Goal: Task Accomplishment & Management: Complete application form

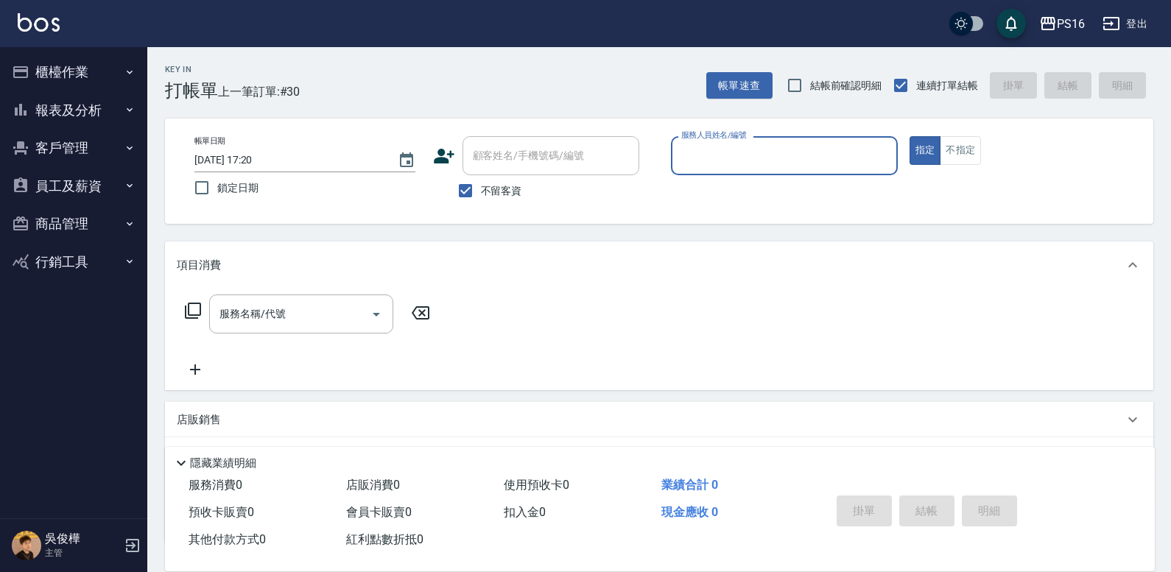
click at [113, 71] on button "櫃檯作業" at bounding box center [74, 72] width 136 height 38
click at [61, 77] on button "櫃檯作業" at bounding box center [74, 72] width 136 height 38
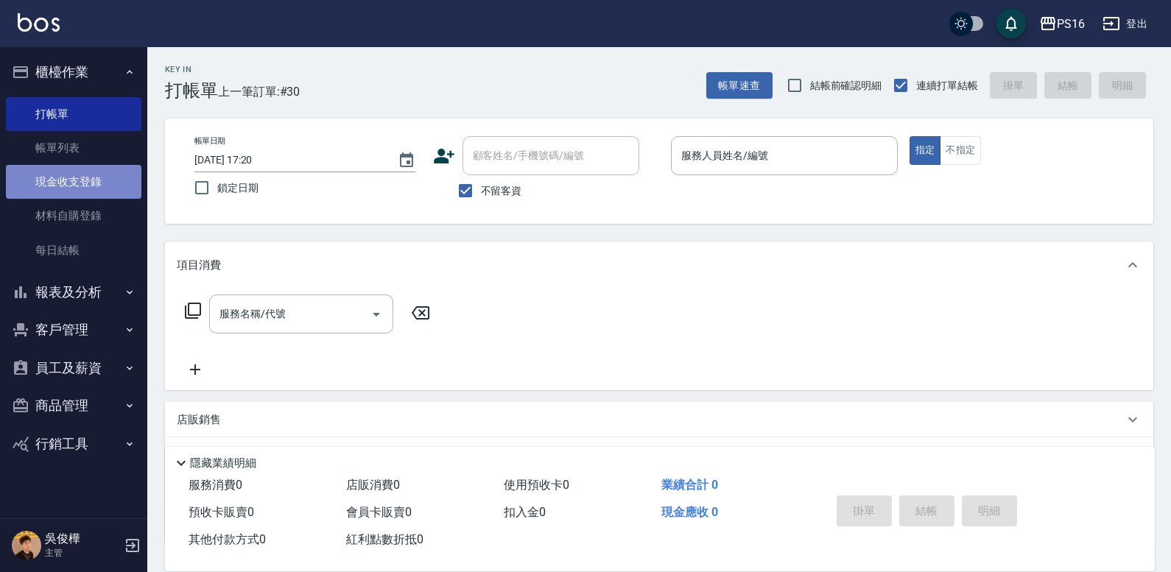
click at [70, 182] on link "現金收支登錄" at bounding box center [74, 182] width 136 height 34
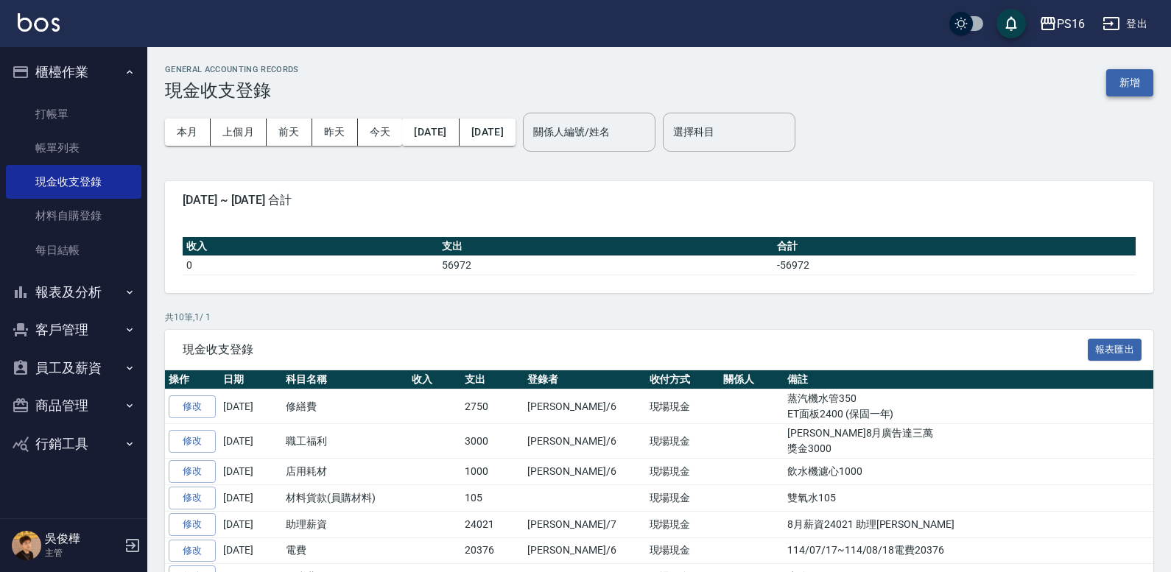
click at [1140, 85] on button "新增" at bounding box center [1130, 82] width 47 height 27
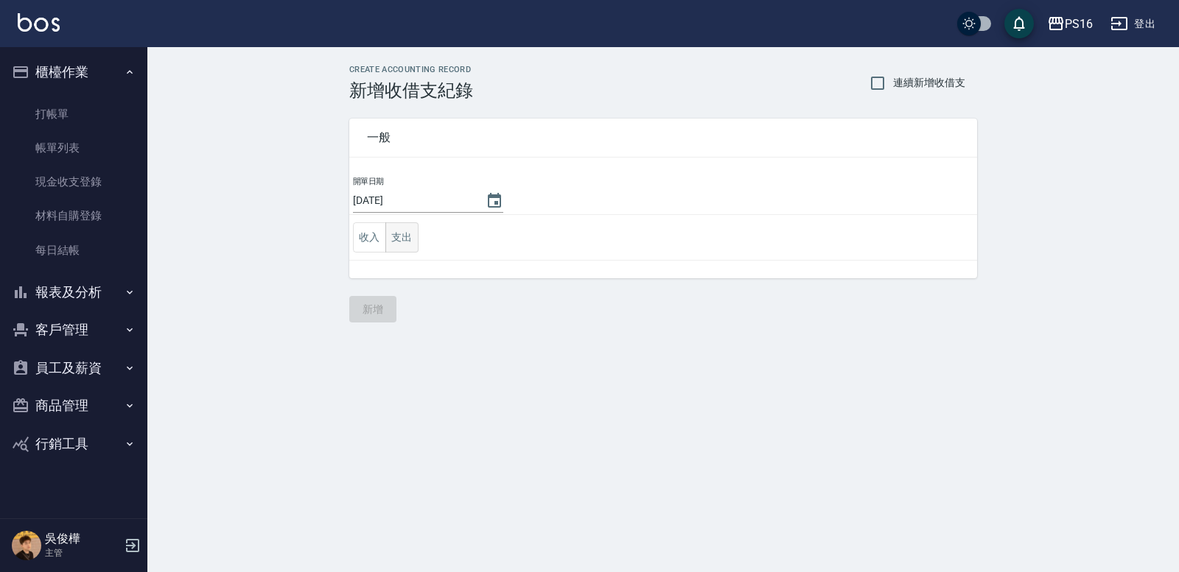
click at [410, 231] on button "支出" at bounding box center [401, 237] width 33 height 30
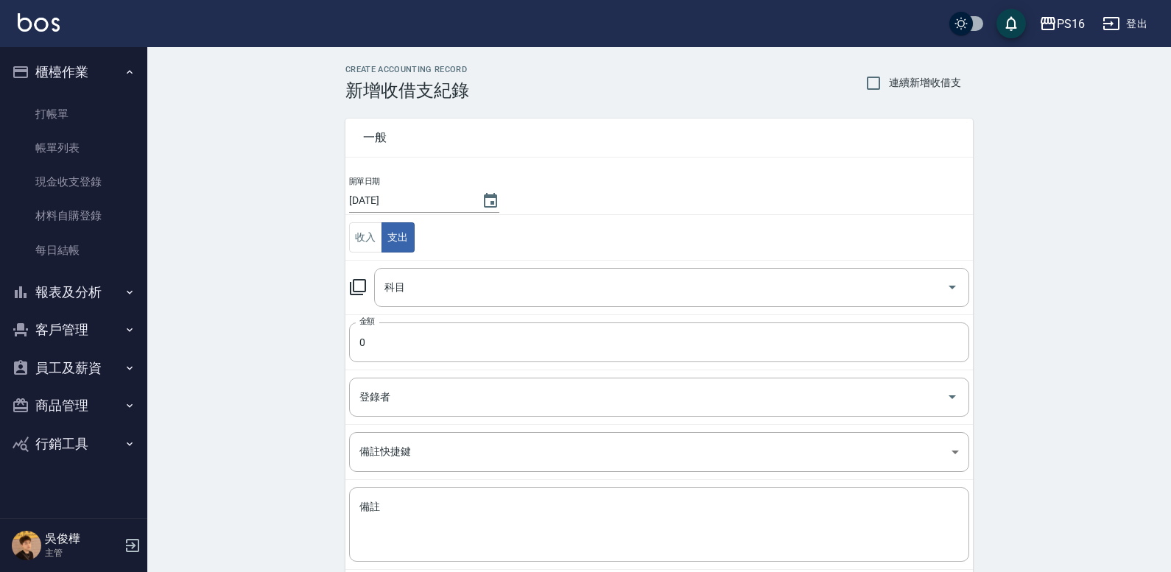
click at [365, 284] on icon at bounding box center [358, 287] width 16 height 16
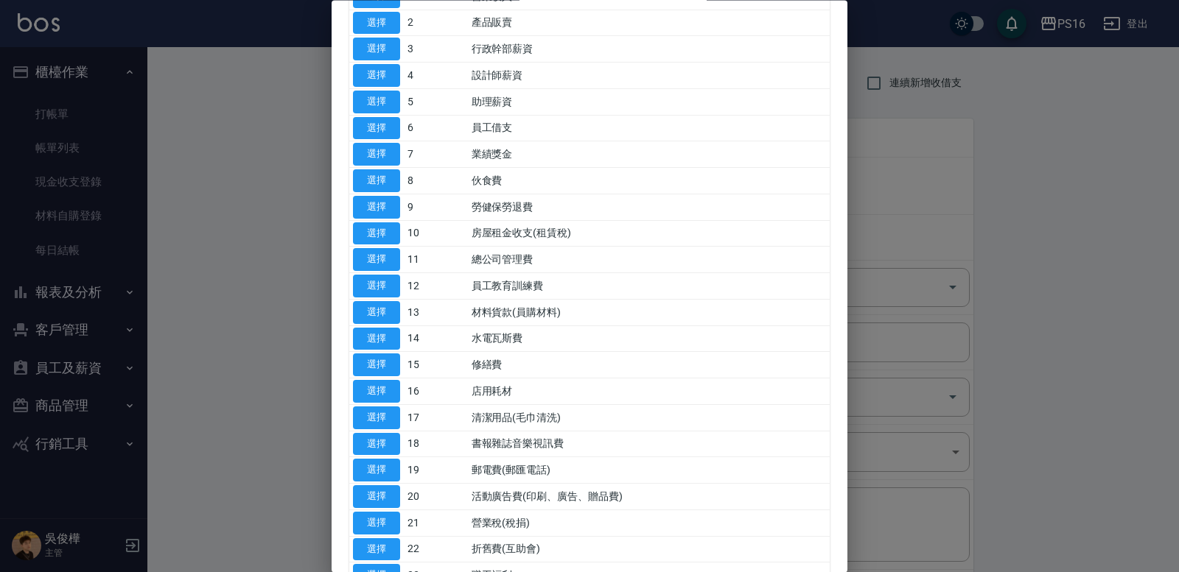
scroll to position [131, 0]
drag, startPoint x: 840, startPoint y: 242, endPoint x: 830, endPoint y: 351, distance: 109.5
click at [827, 373] on div "代號 名稱 選擇 0 售貨費用 選擇 1 營業收入 選擇 2 產品販賣 選擇 3 行政幹部薪資 選擇 4 設計師薪資 選擇 5 助理薪資 選擇 6 員工借支 …" at bounding box center [590, 448] width 516 height 1056
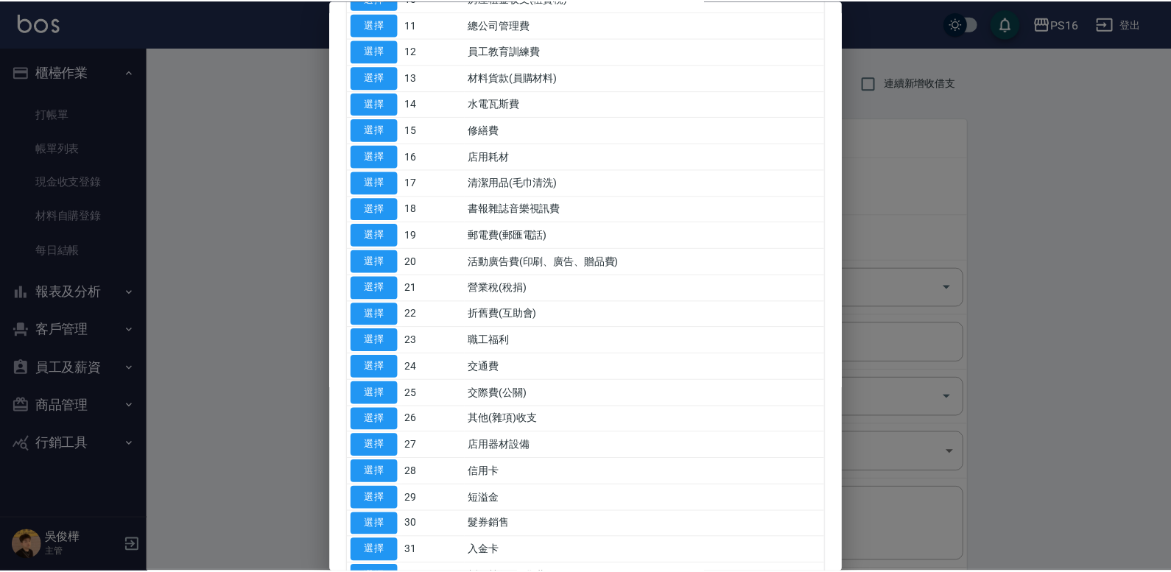
scroll to position [371, 0]
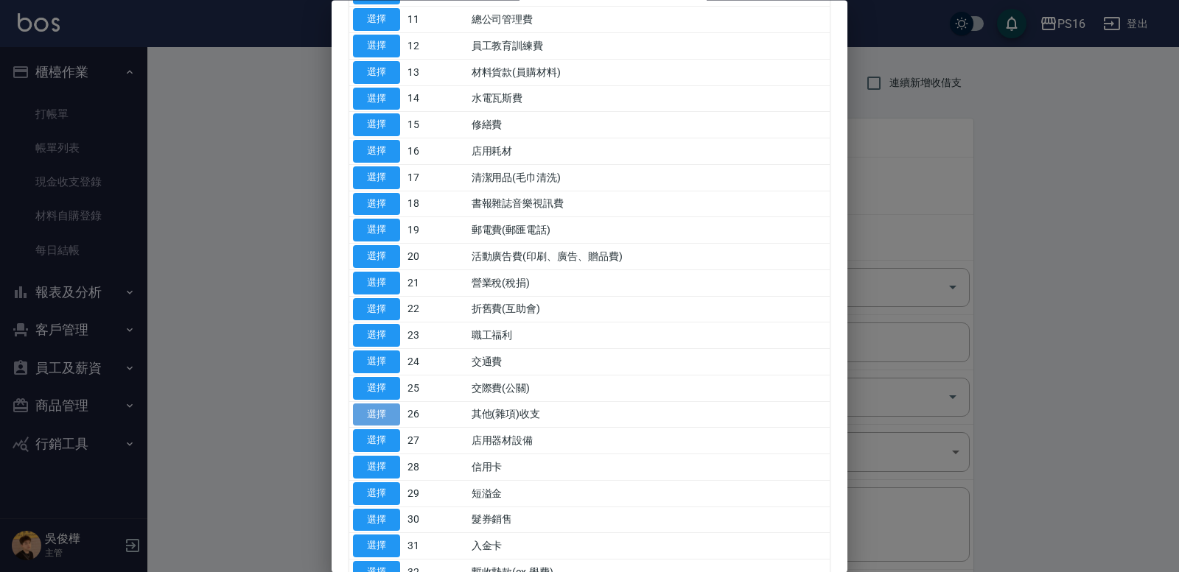
click at [390, 413] on button "選擇" at bounding box center [376, 415] width 47 height 23
type input "26 其他(雜項)收支"
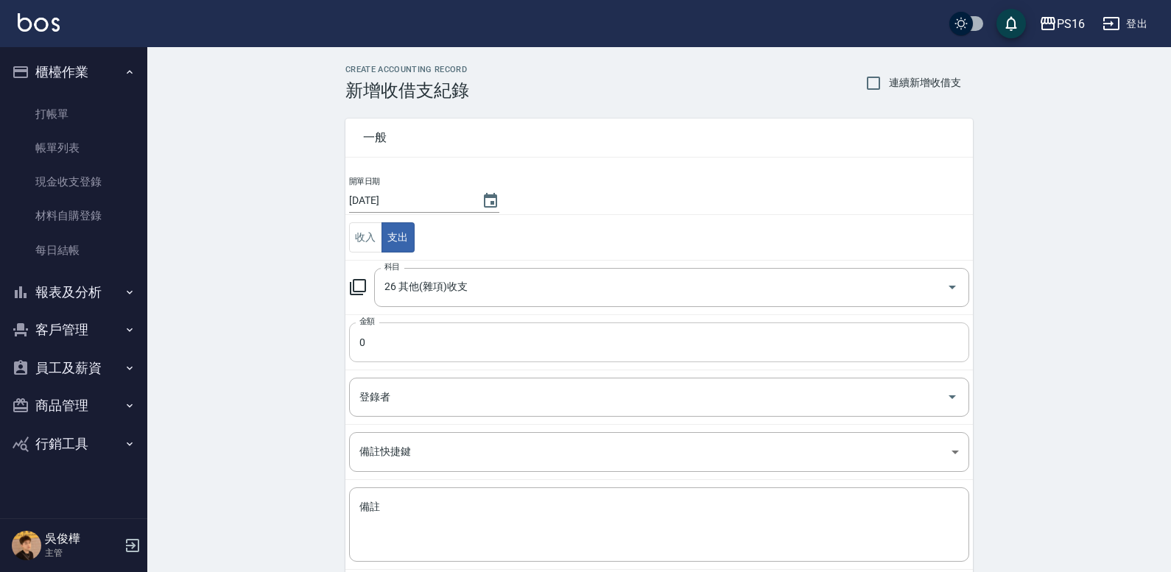
click at [380, 353] on input "0" at bounding box center [659, 343] width 620 height 40
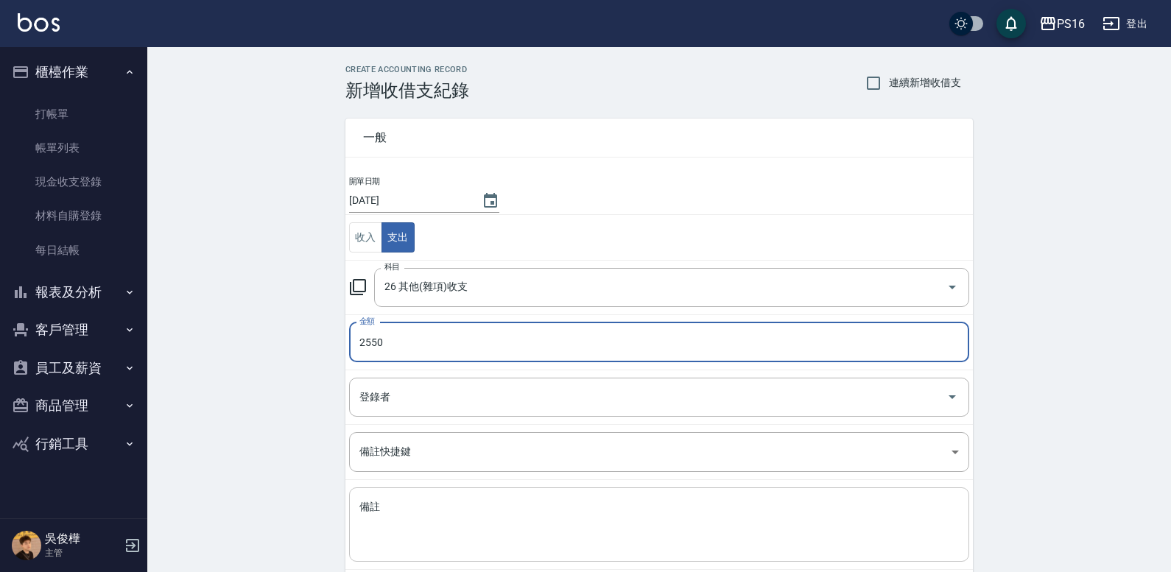
type input "2550"
click at [493, 525] on textarea "備註" at bounding box center [660, 525] width 600 height 50
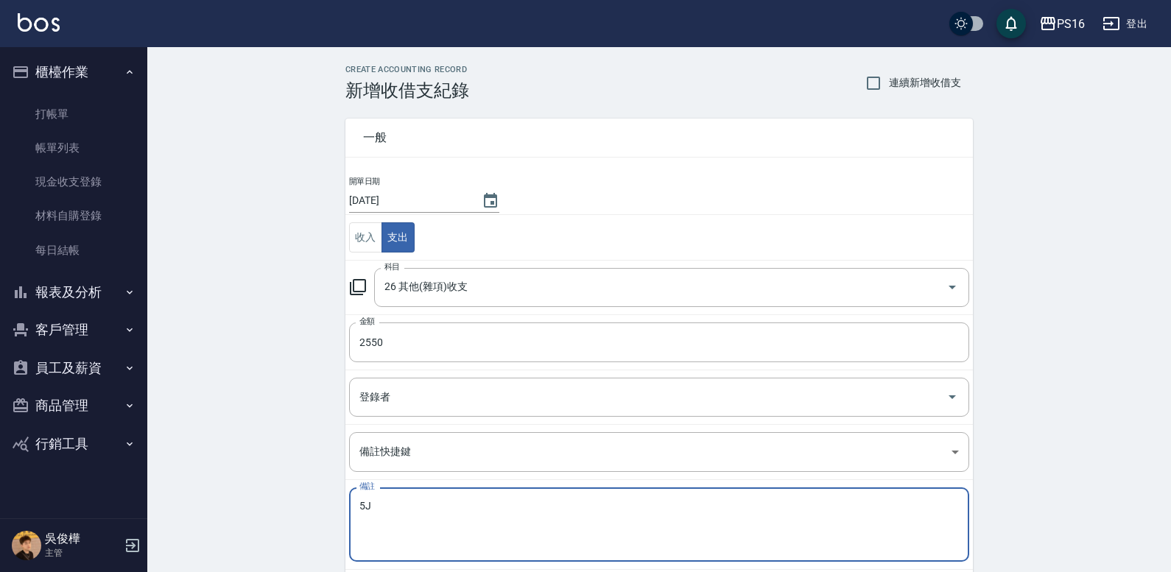
type textarea "5"
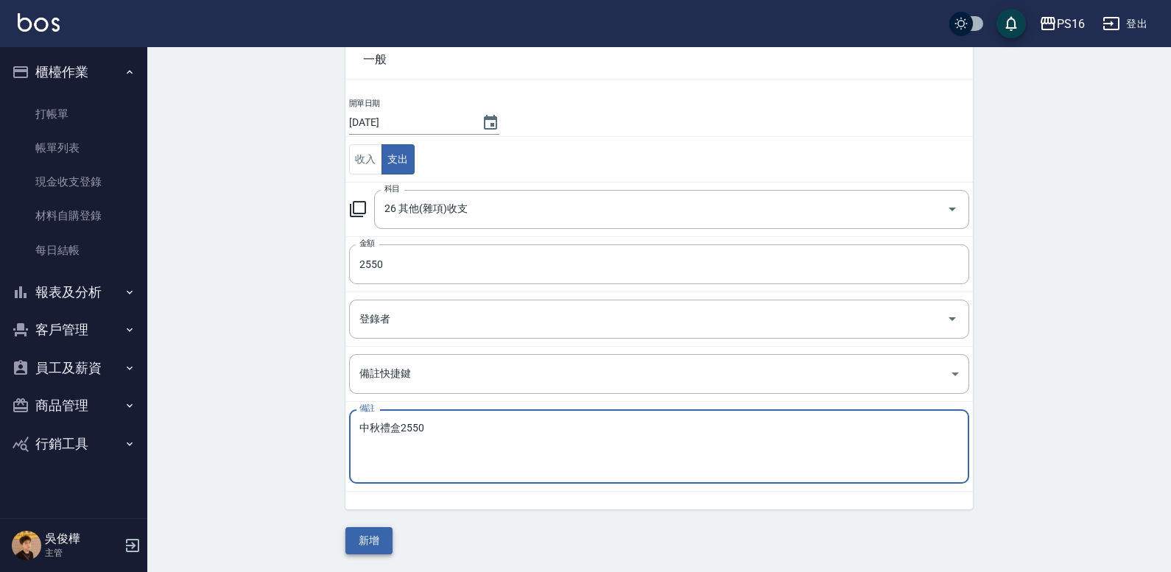
type textarea "中秋禮盒2550"
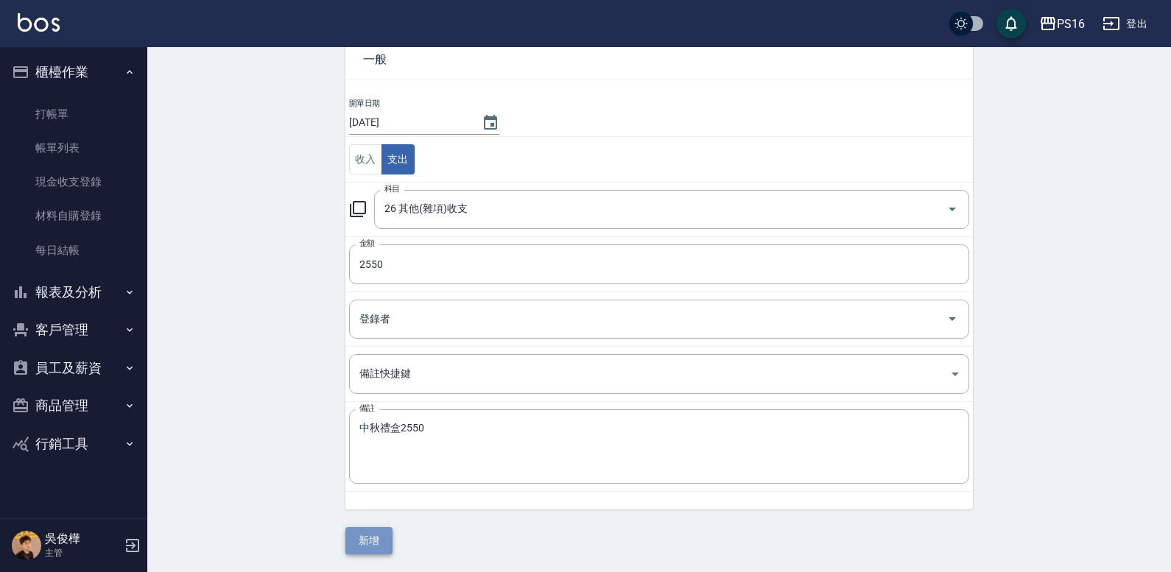
click at [358, 541] on button "新增" at bounding box center [369, 540] width 47 height 27
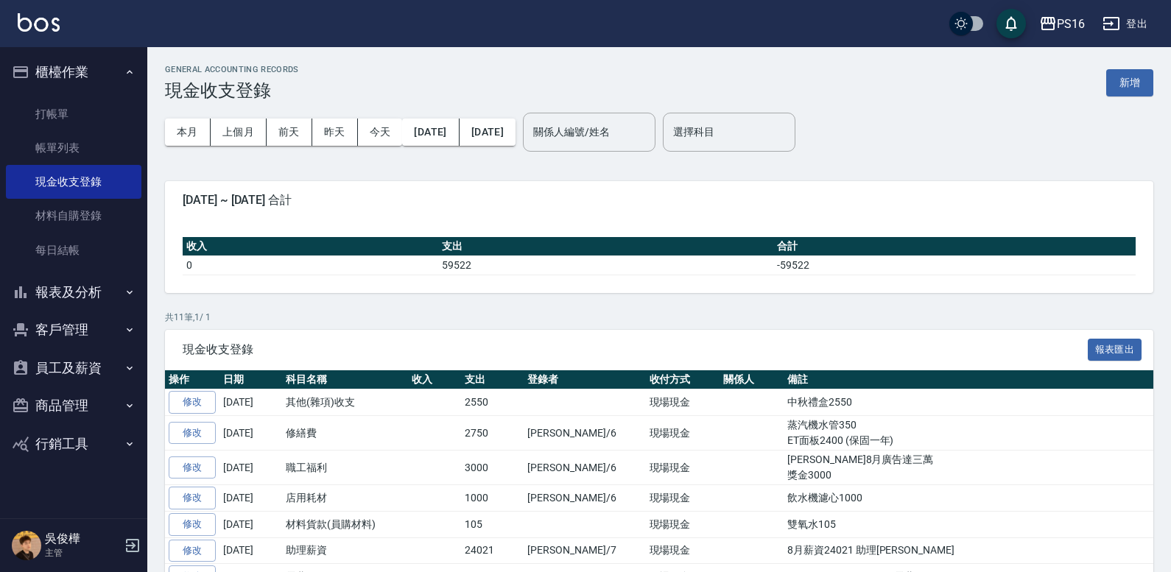
click at [49, 22] on img at bounding box center [39, 22] width 42 height 18
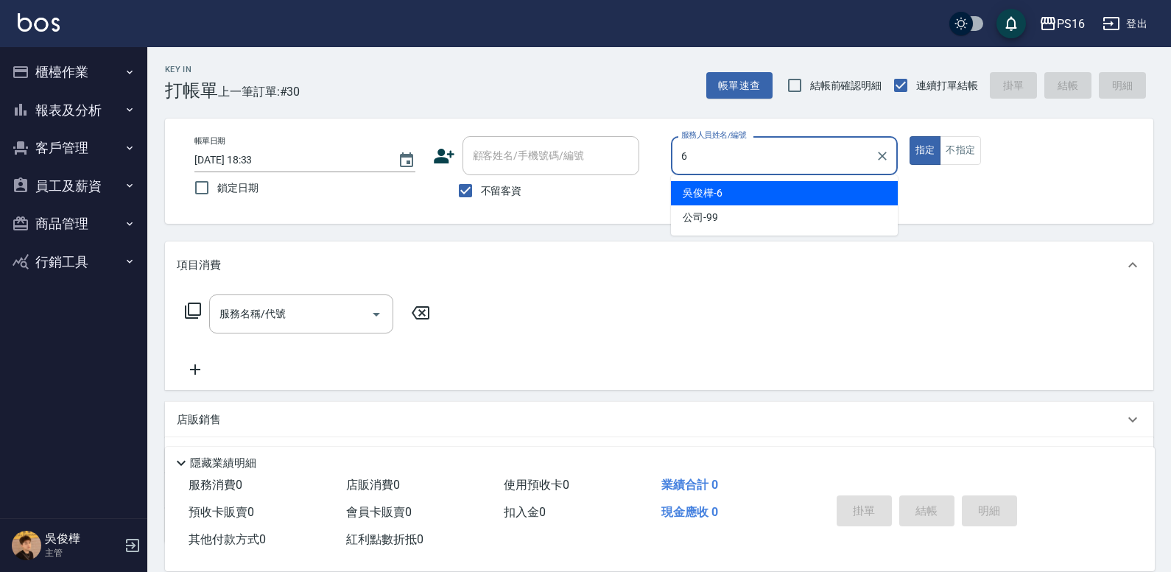
type input "[PERSON_NAME]-6"
type button "true"
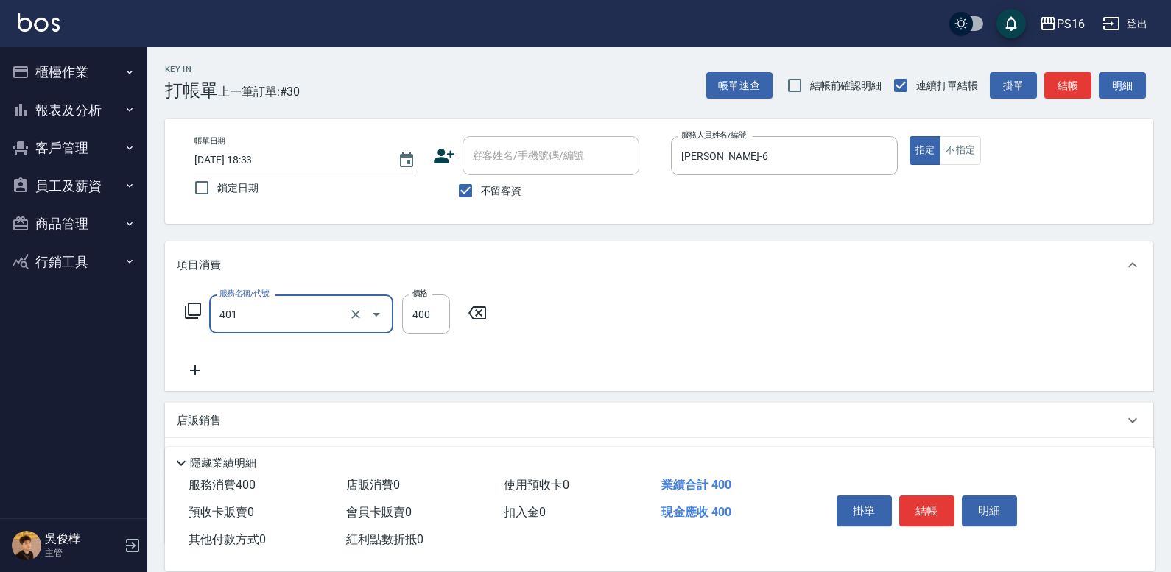
type input "剪髮(401)"
type input "600"
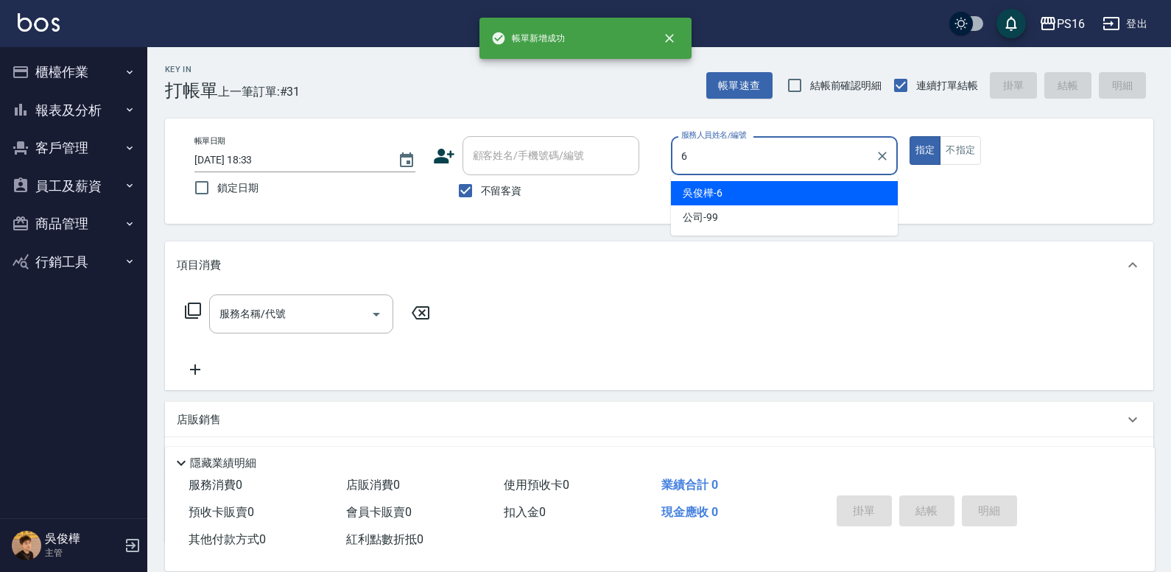
type input "[PERSON_NAME]-6"
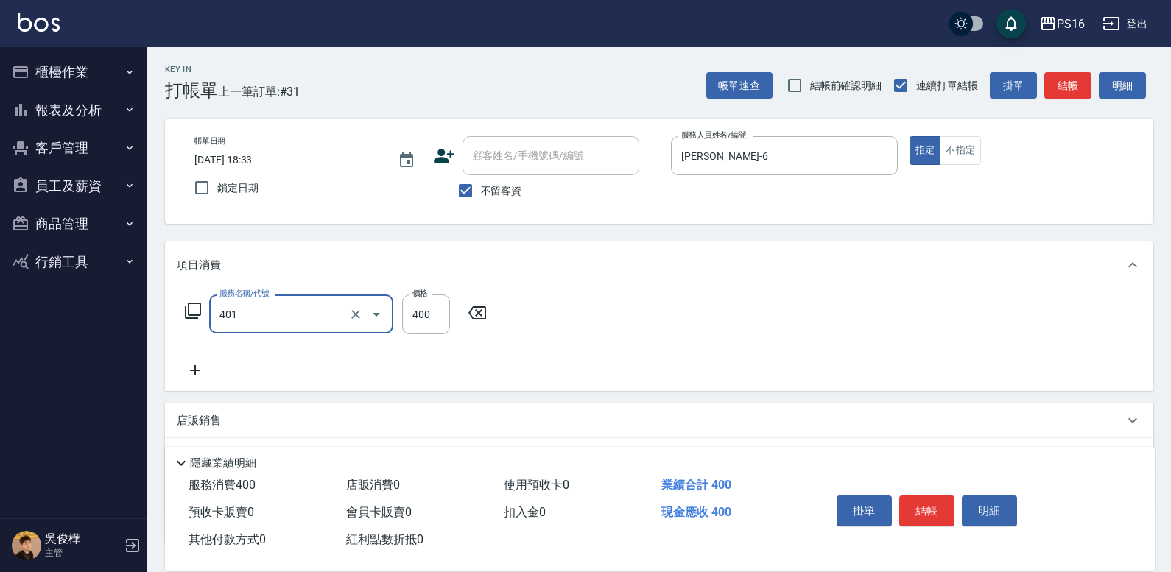
type input "剪髮(401)"
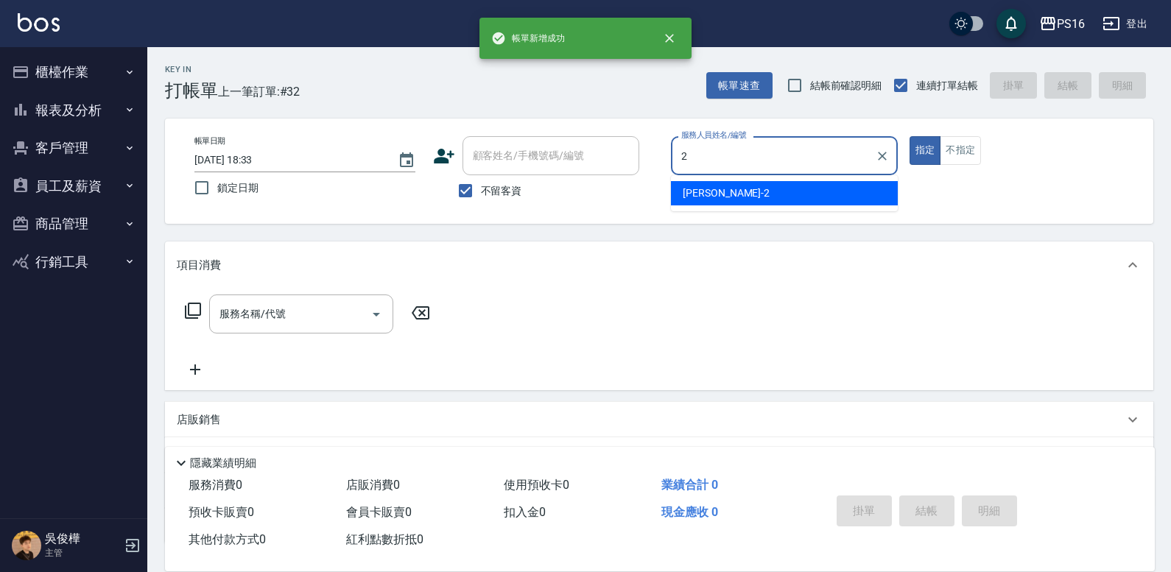
type input "[PERSON_NAME]-2"
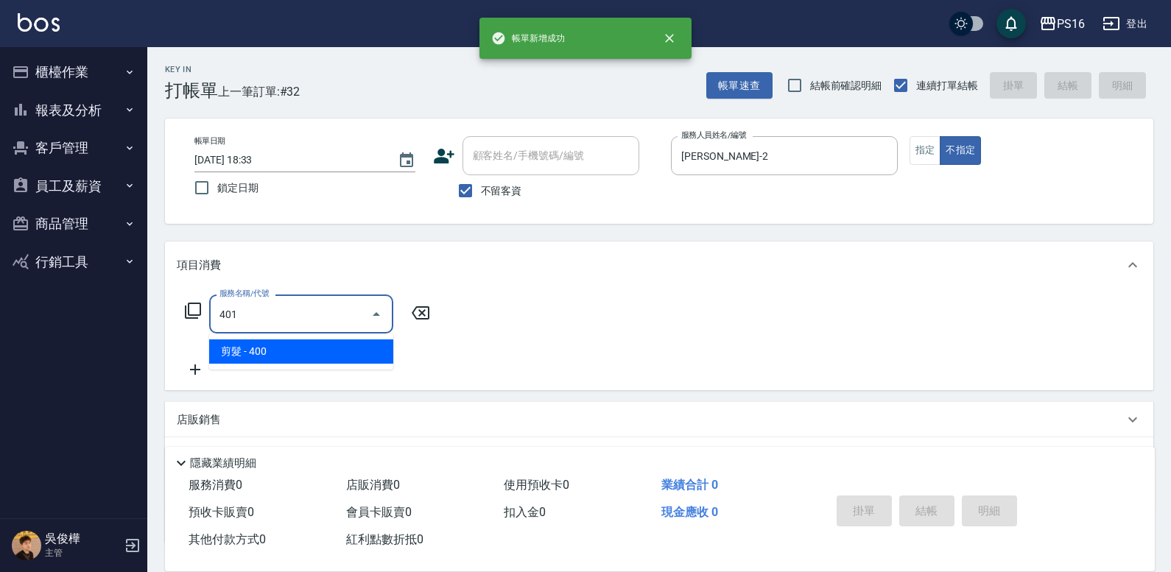
type input "剪髮(401)"
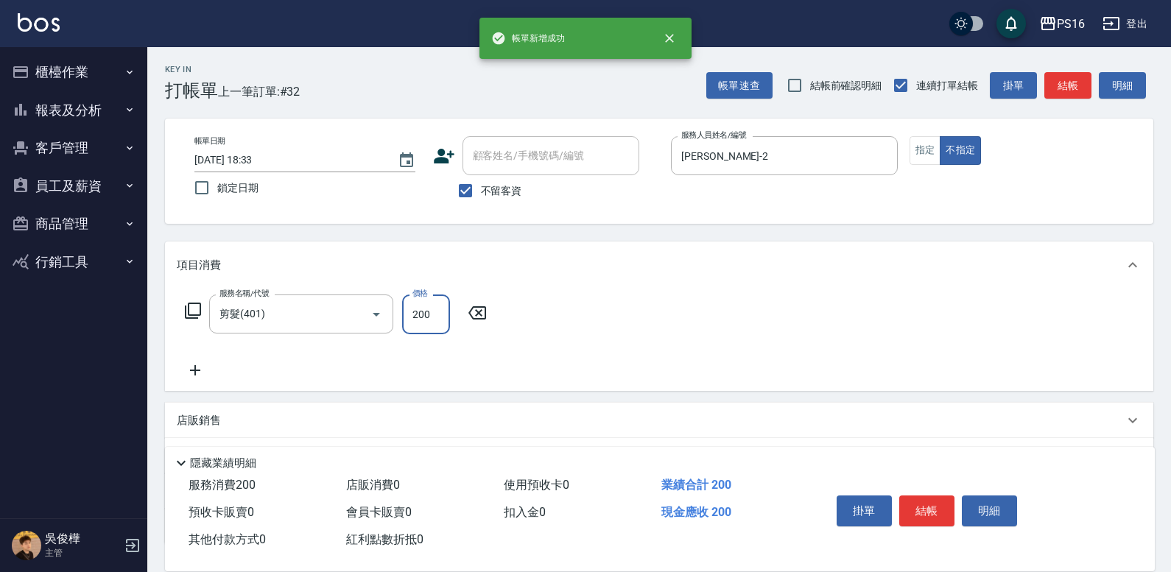
type input "200"
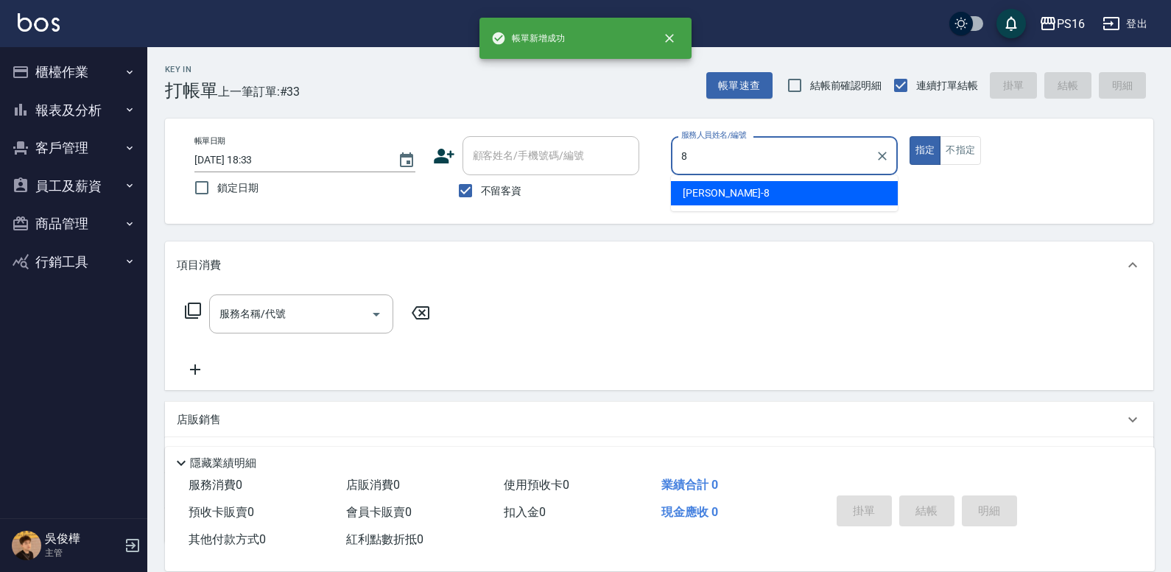
type input "[PERSON_NAME]-8"
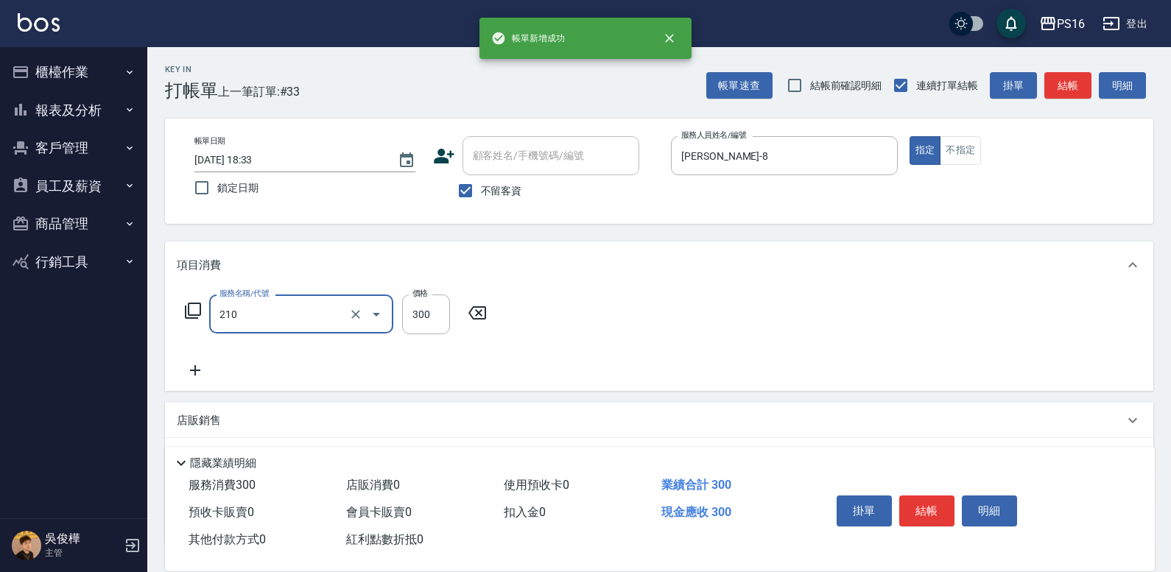
type input "[PERSON_NAME]洗髮精(210)"
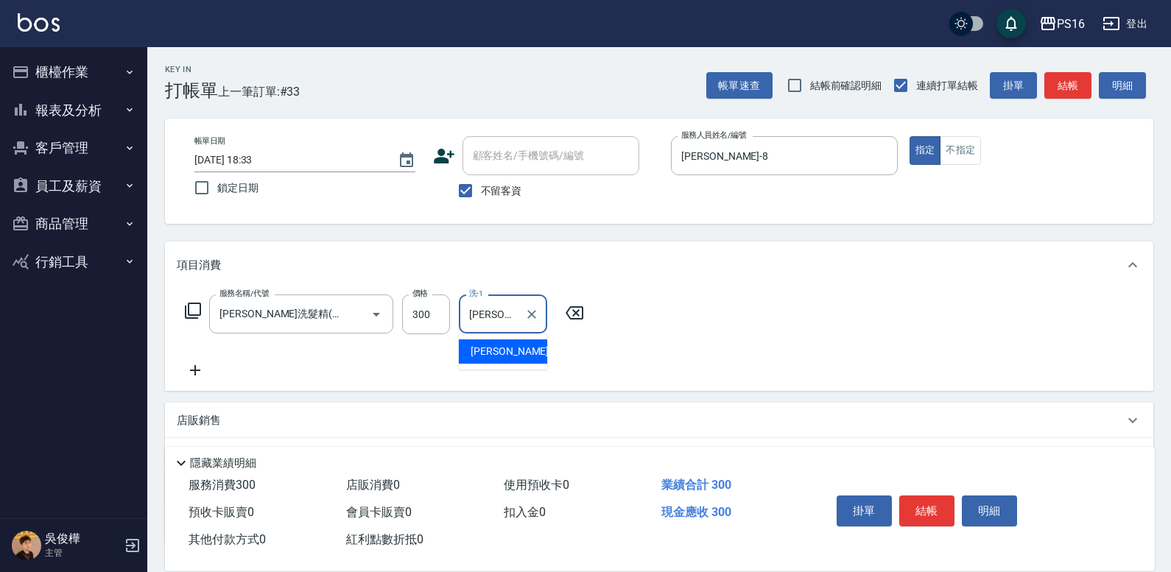
type input "[PERSON_NAME]-24"
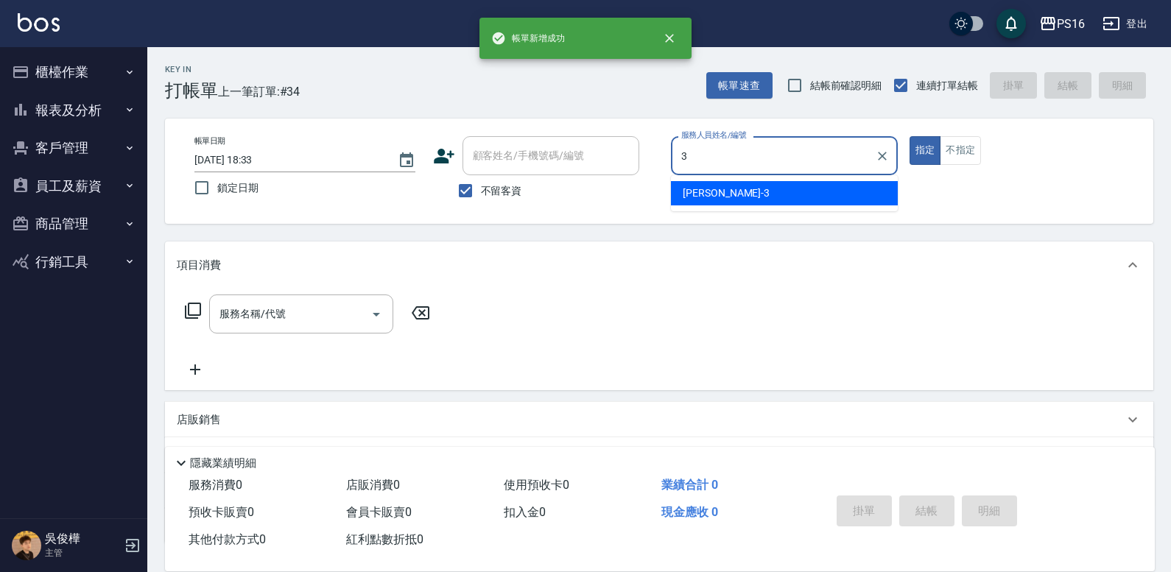
type input "[PERSON_NAME]-3"
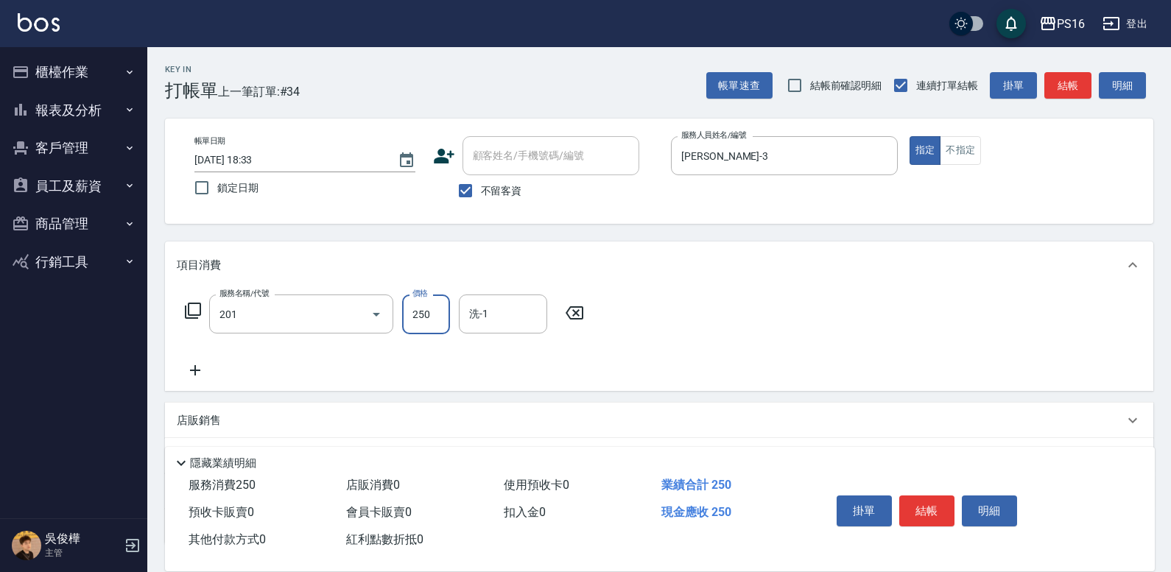
type input "洗髮(201)"
type input "[PERSON_NAME]-3"
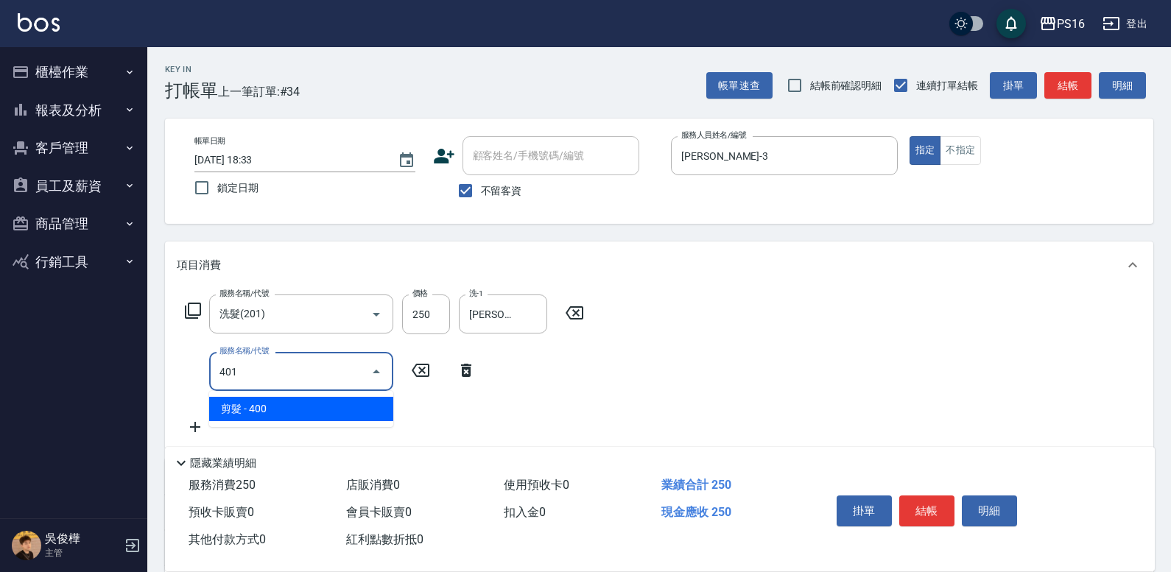
type input "剪髮(401)"
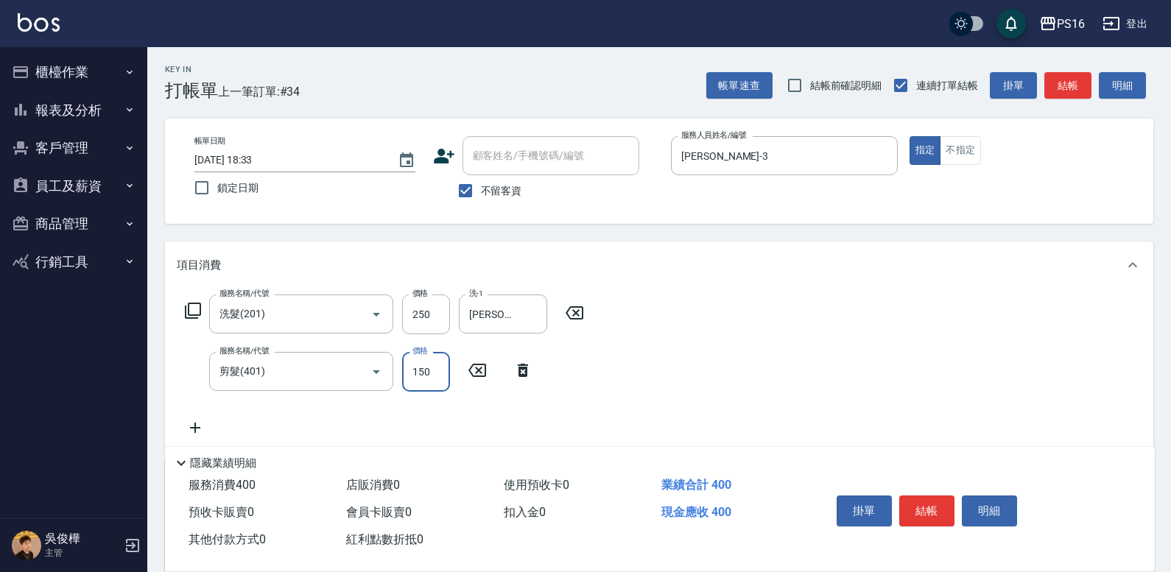
type input "150"
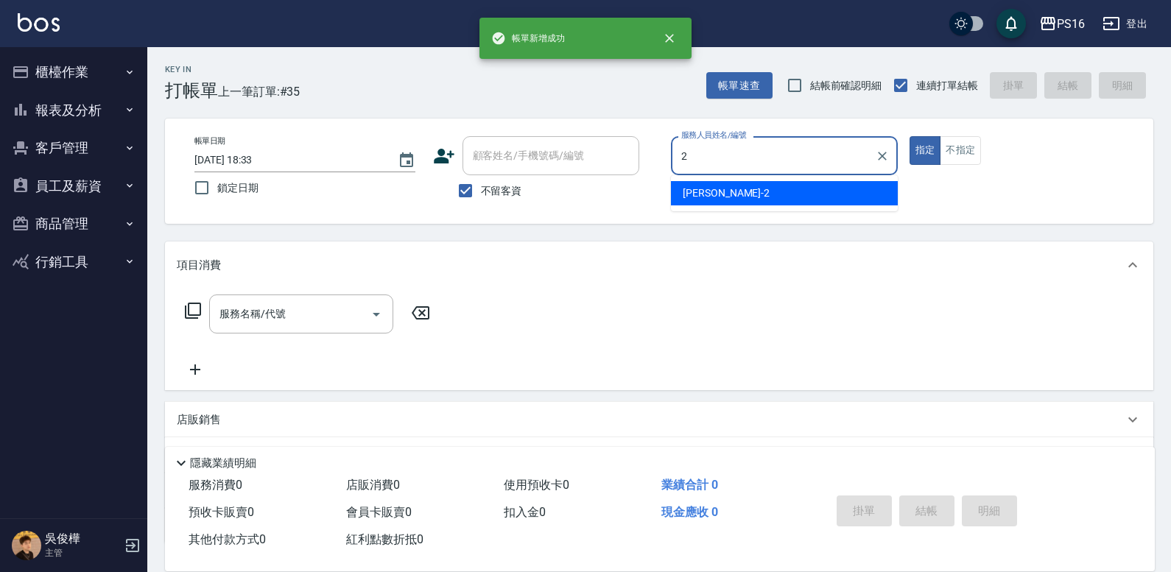
type input "[PERSON_NAME]-2"
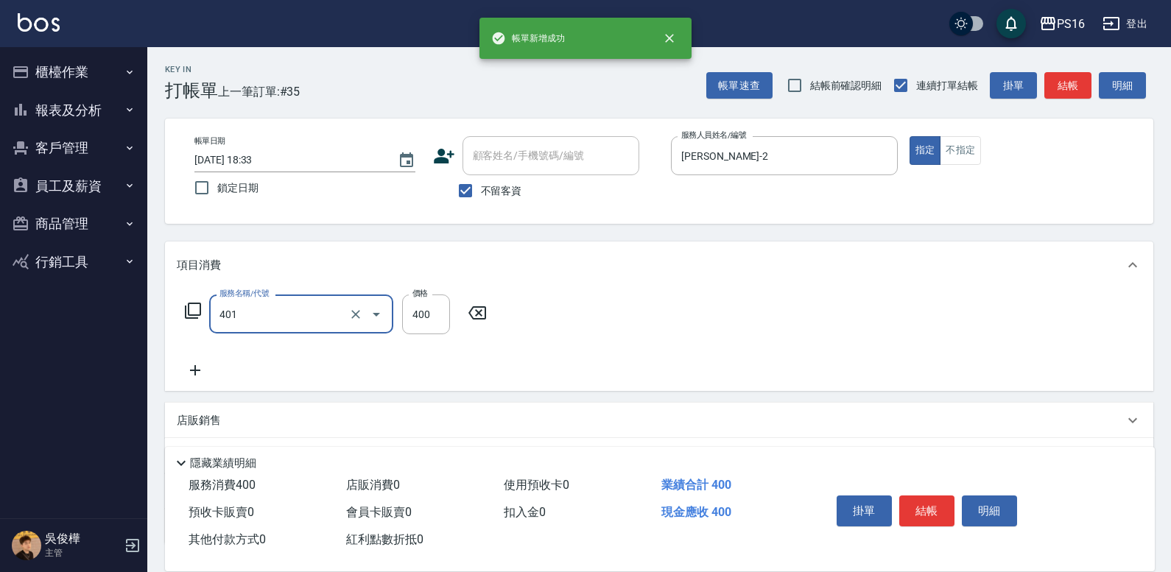
type input "剪髮(401)"
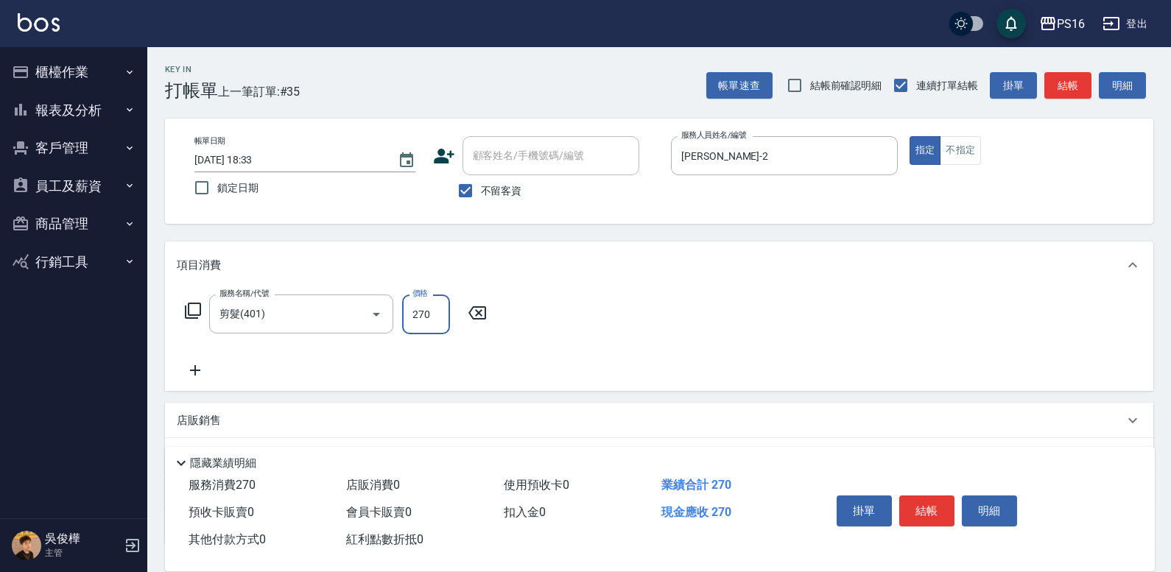
type input "270"
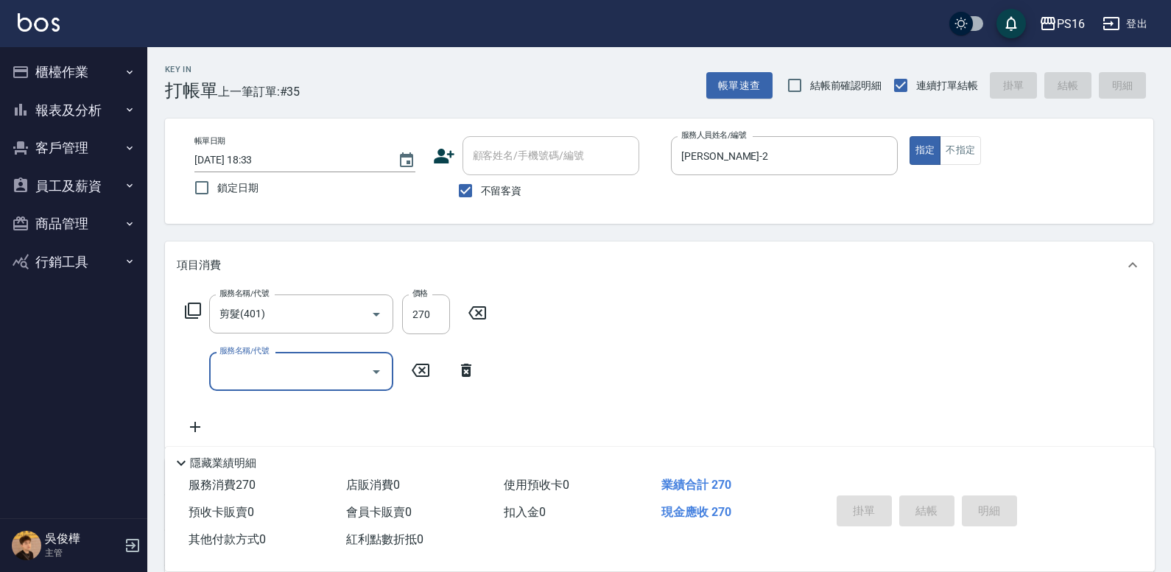
type input "[DATE] 18:34"
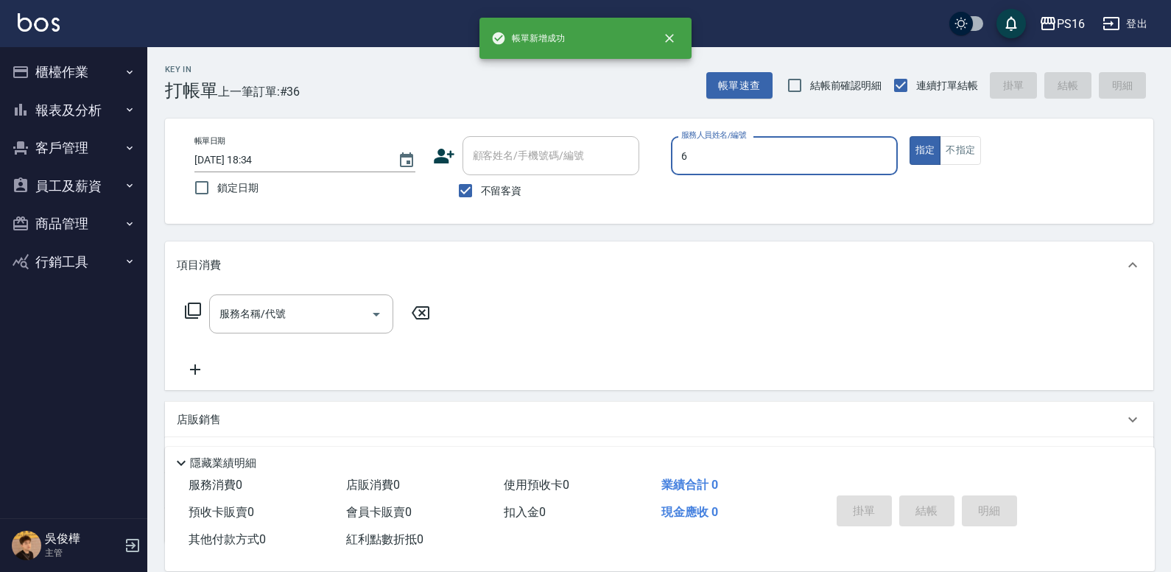
type input "[PERSON_NAME]-6"
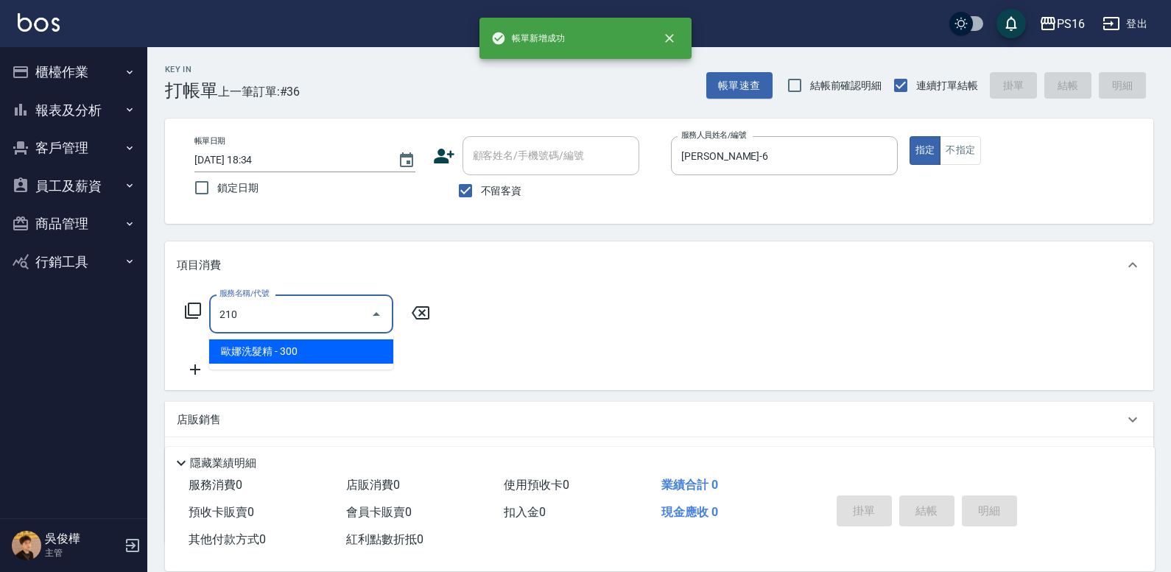
type input "[PERSON_NAME]洗髮精(210)"
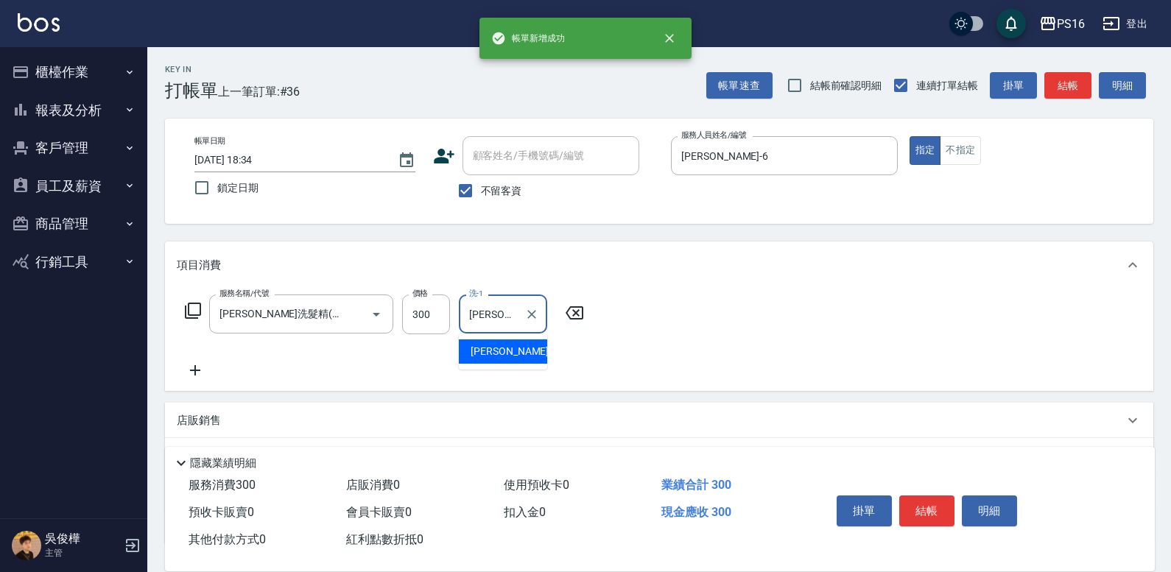
type input "[PERSON_NAME]-21"
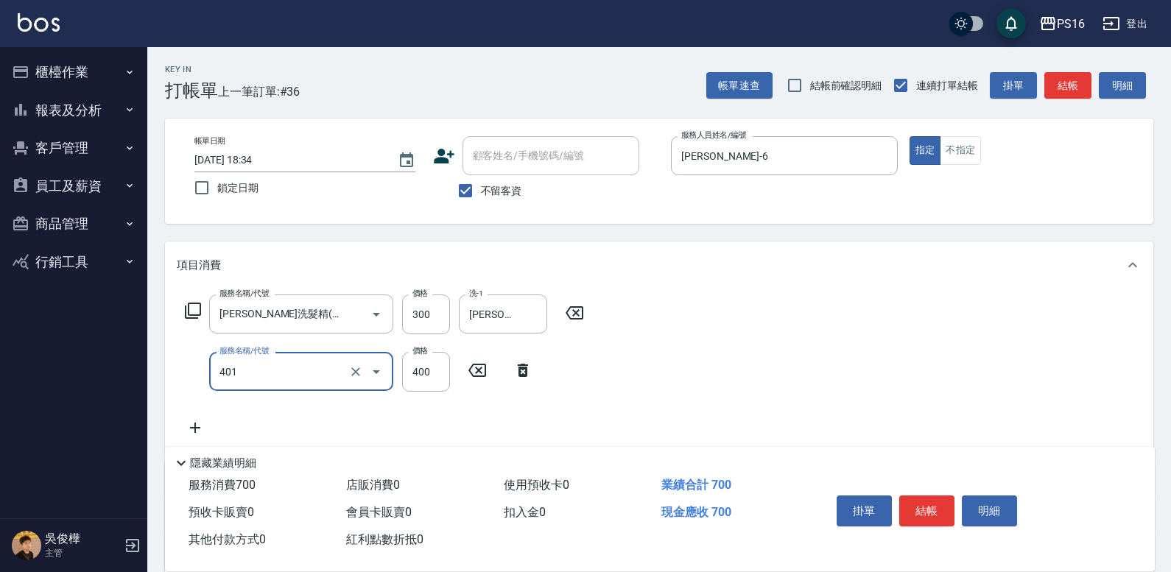
type input "剪髮(401)"
type input "200"
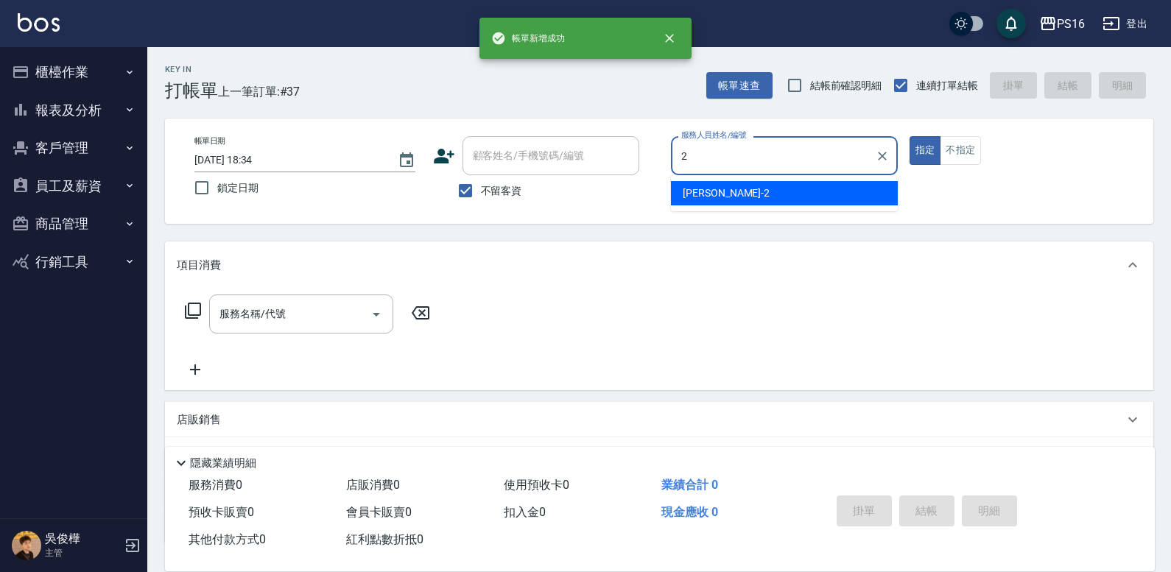
type input "[PERSON_NAME]-2"
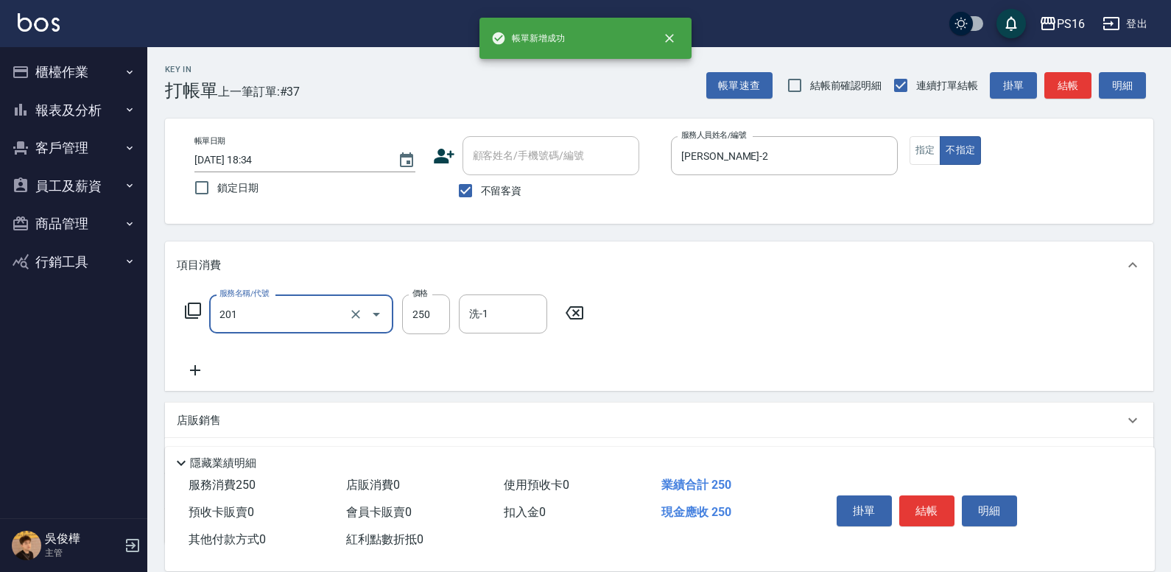
type input "洗髮(201)"
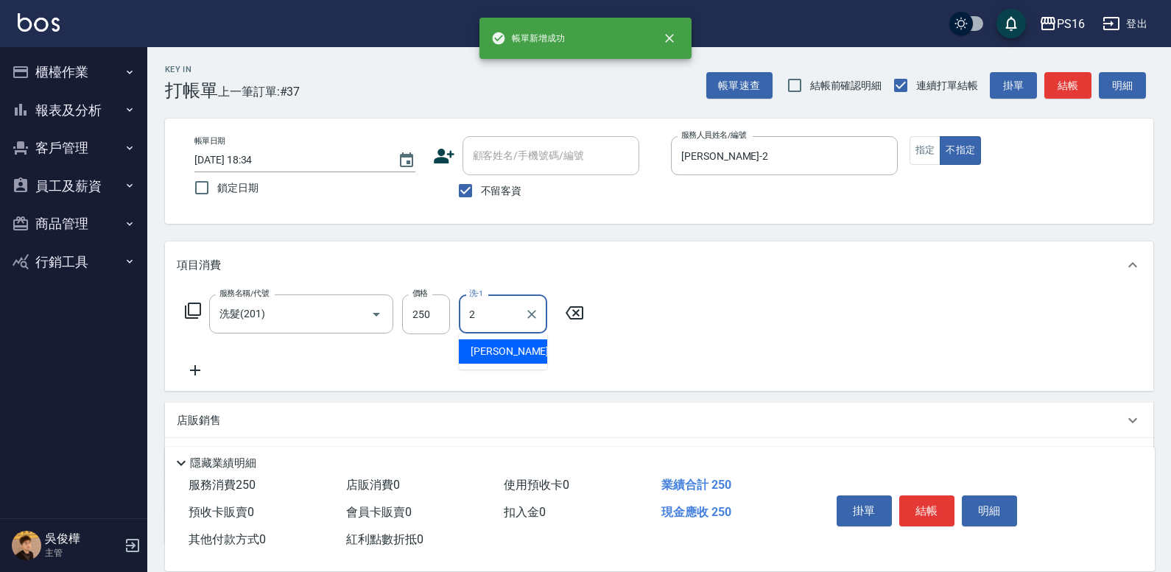
type input "[PERSON_NAME]-2"
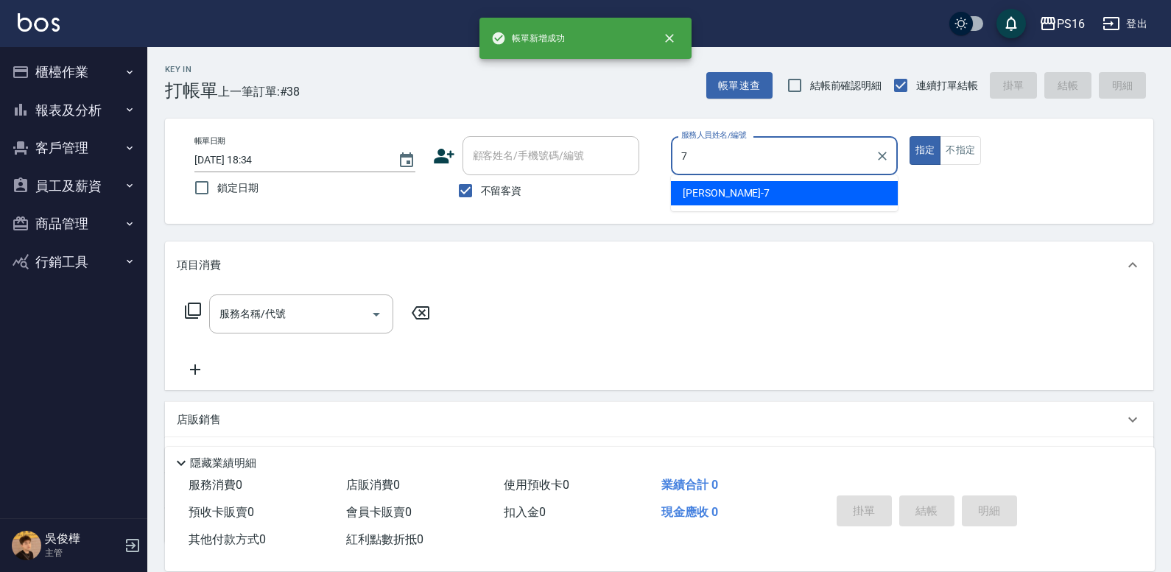
type input "[PERSON_NAME]-7"
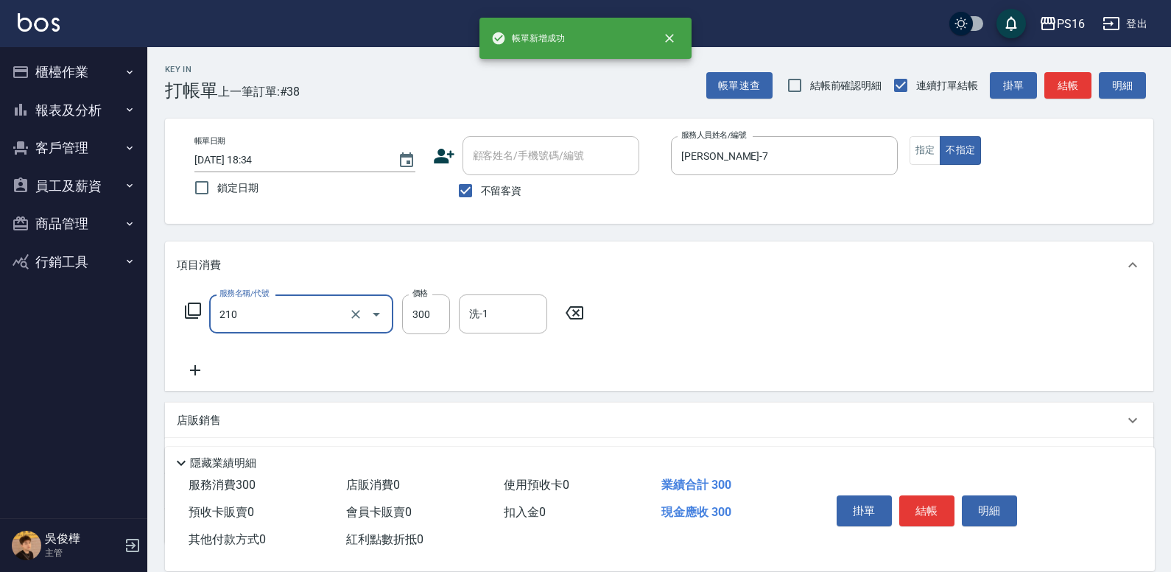
type input "[PERSON_NAME]洗髮精(210)"
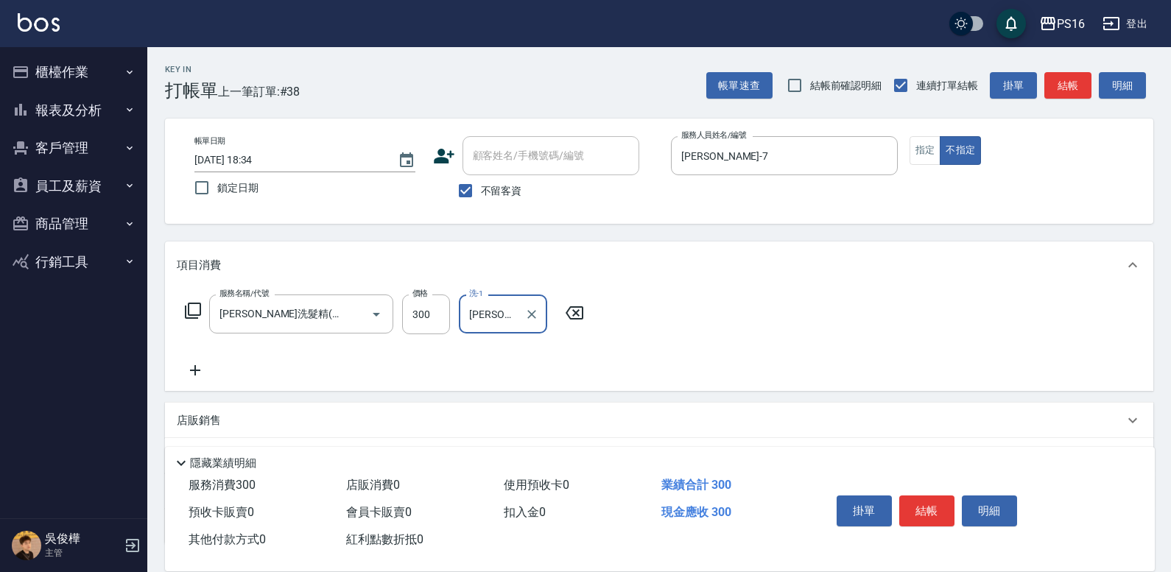
type input "[PERSON_NAME]-21"
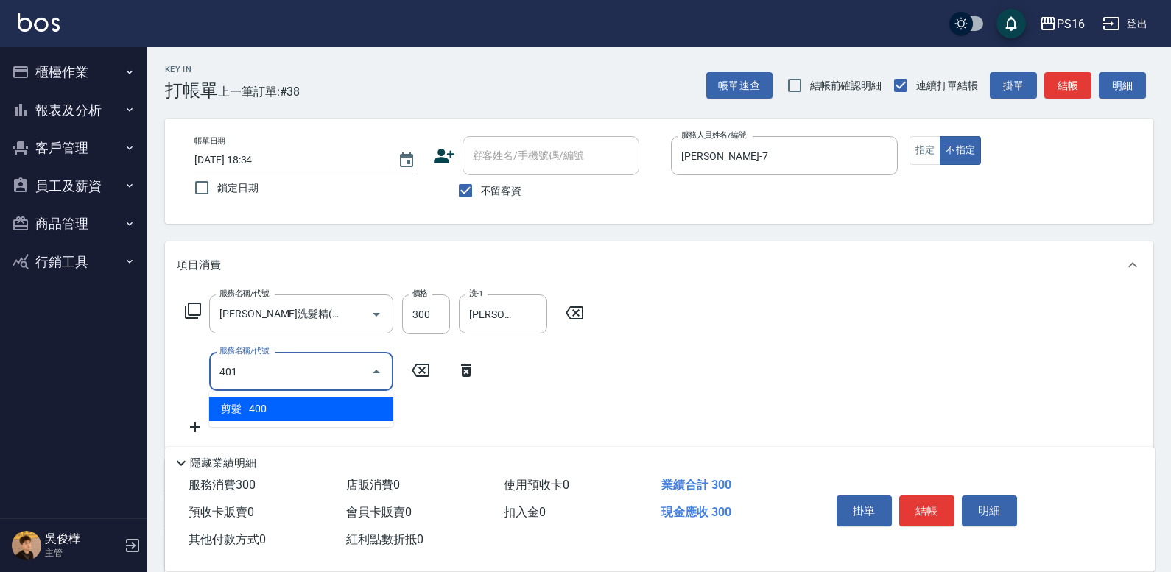
type input "剪髮(401)"
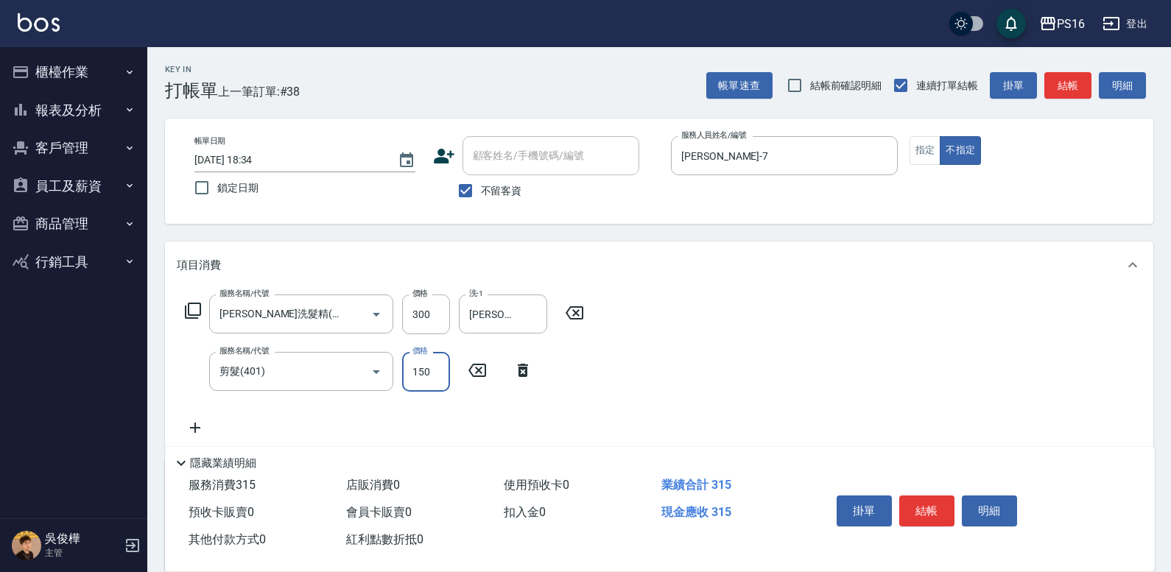
type input "150"
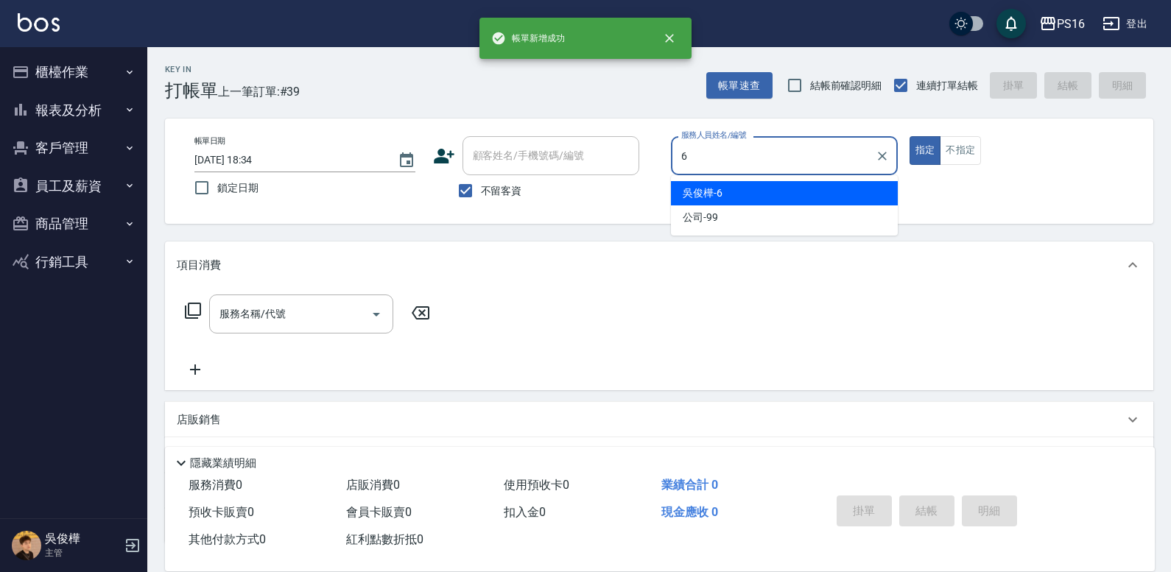
type input "[PERSON_NAME]-6"
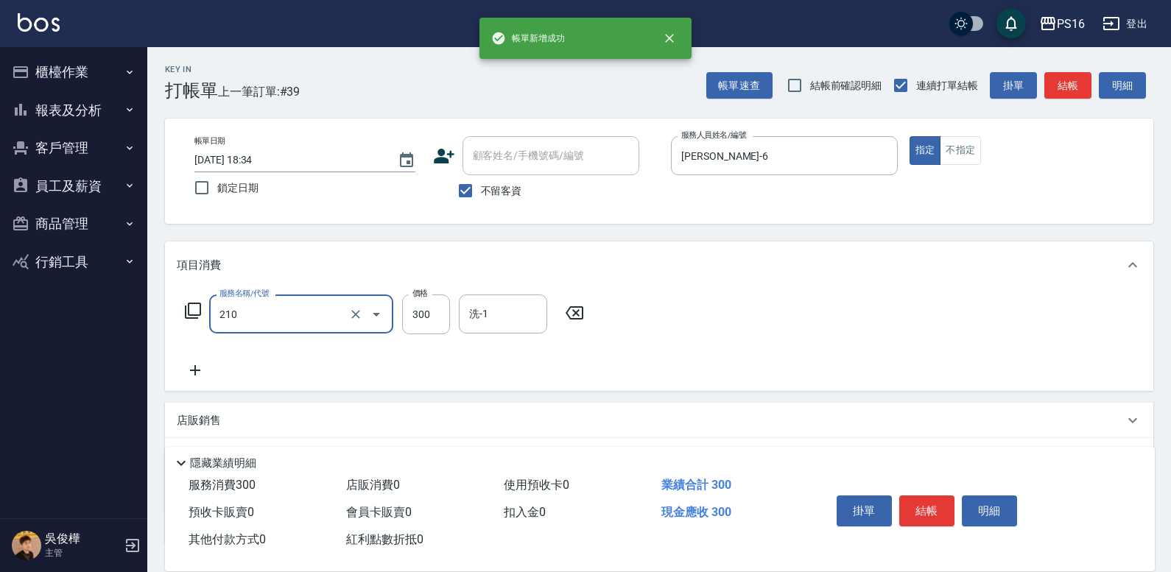
type input "[PERSON_NAME]洗髮精(210)"
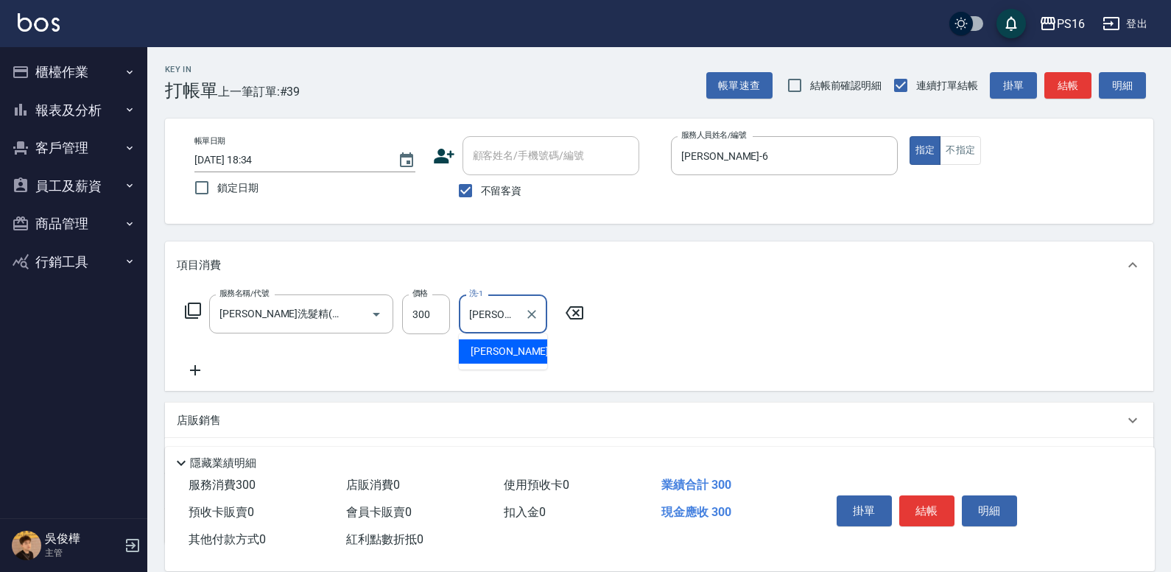
type input "[PERSON_NAME]-21"
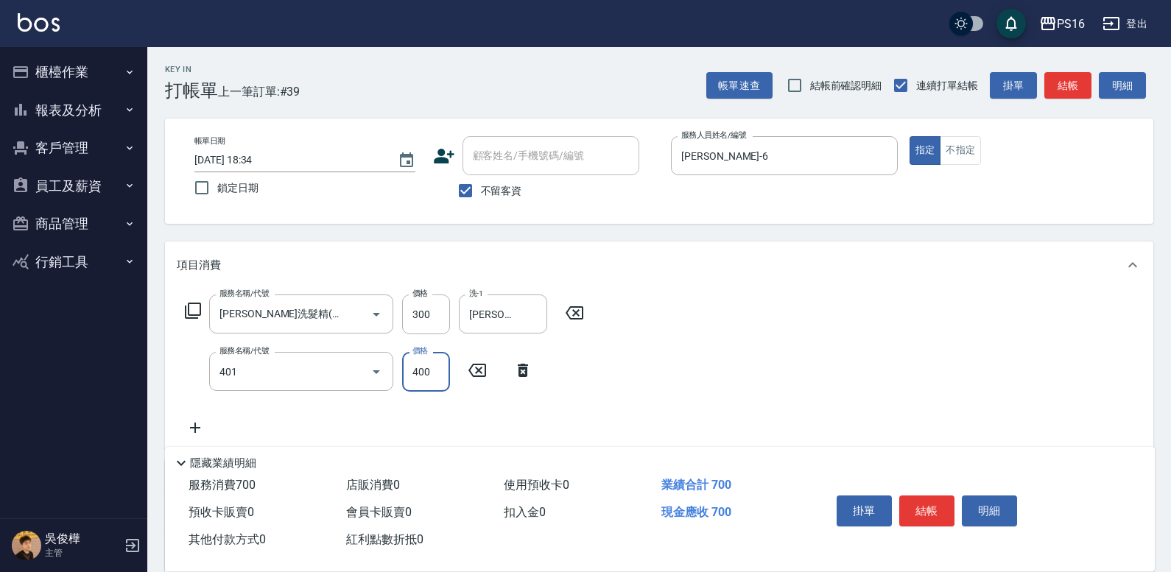
type input "剪髮(401)"
click at [438, 369] on input "400" at bounding box center [426, 372] width 48 height 40
type input "450"
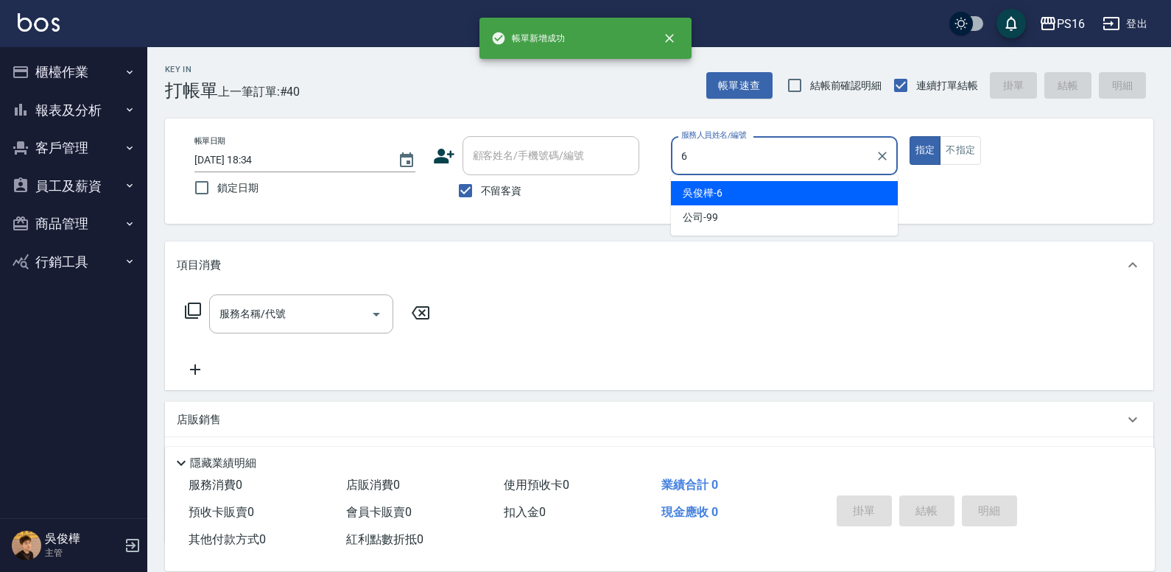
type input "[PERSON_NAME]-6"
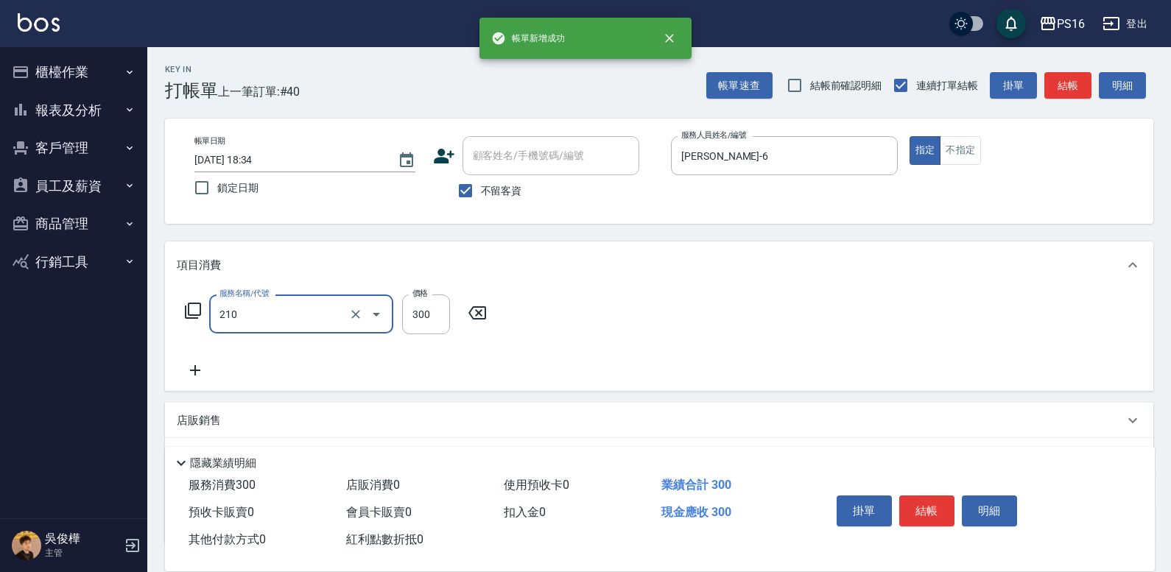
type input "[PERSON_NAME]洗髮精(210)"
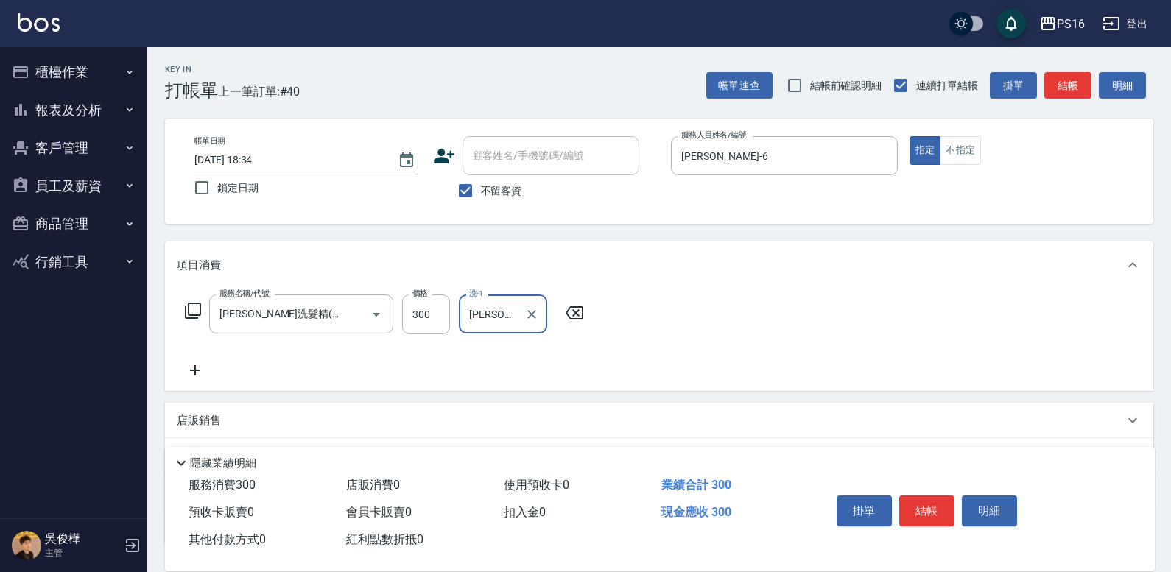
type input "[PERSON_NAME]-21"
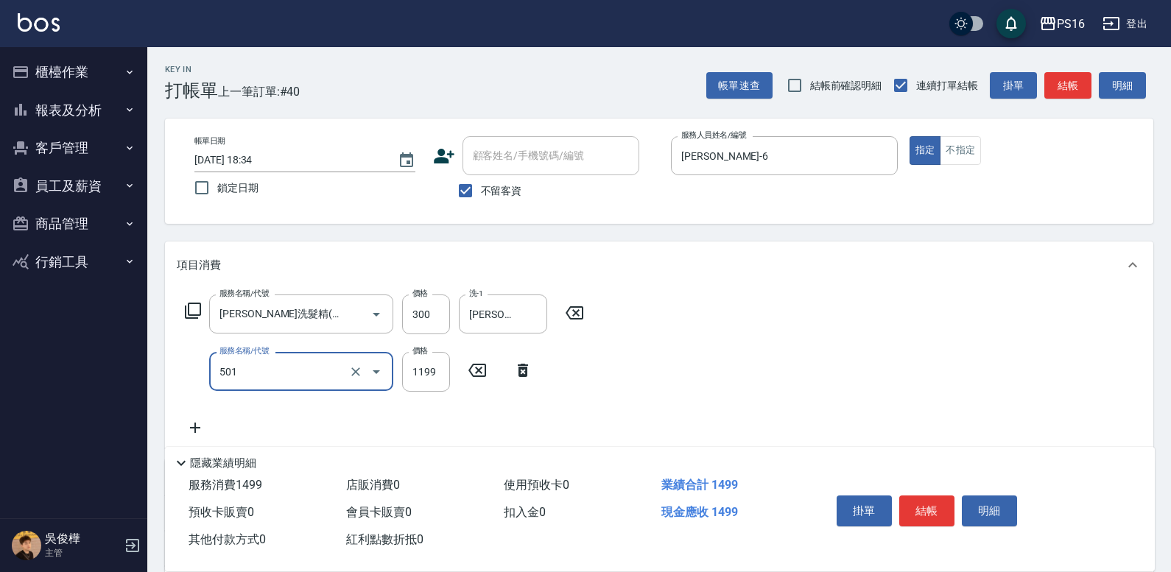
type input "染髮(501)"
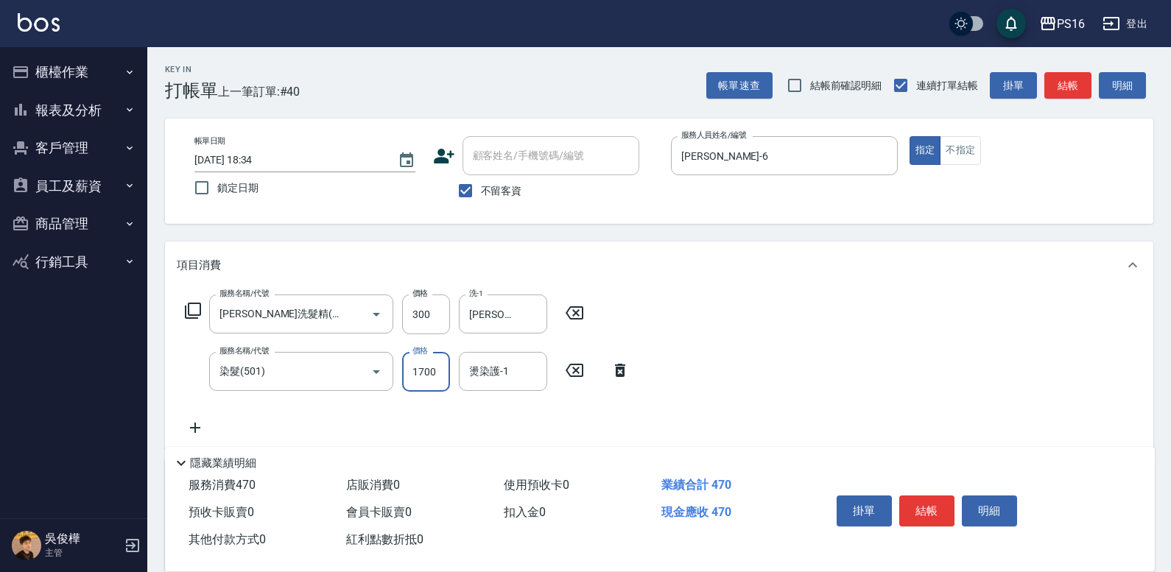
type input "1700"
type input "[PERSON_NAME]-21"
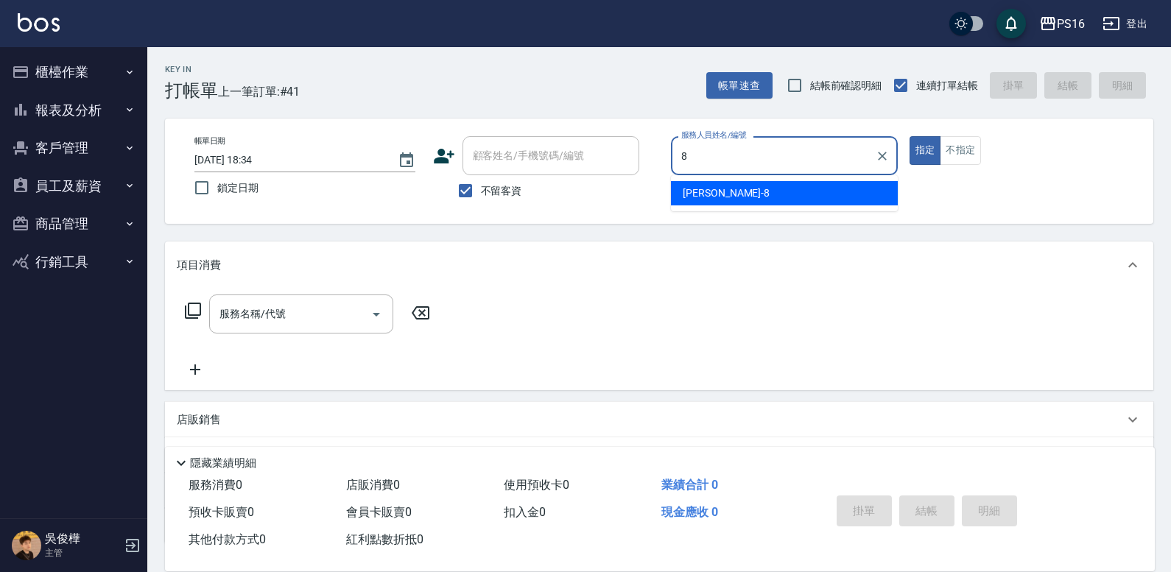
type input "[PERSON_NAME]-8"
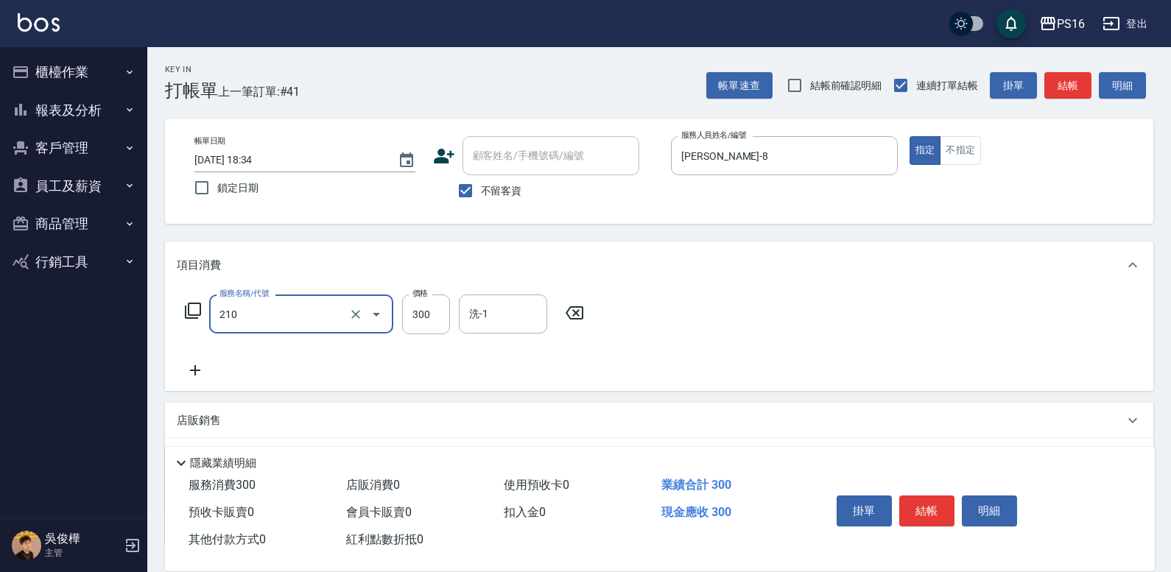
type input "[PERSON_NAME]洗髮精(210)"
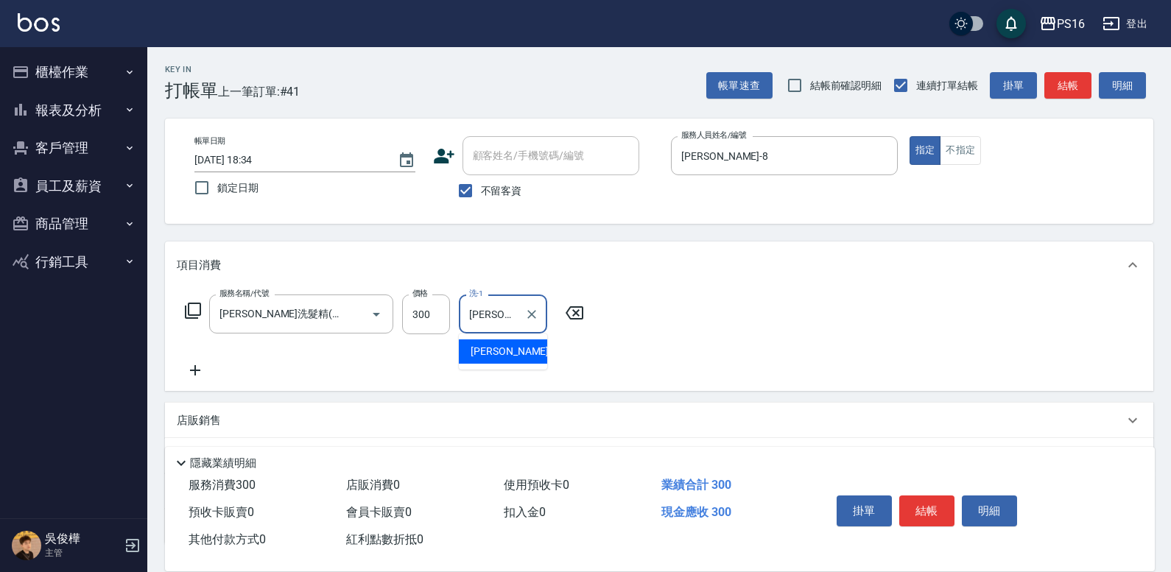
type input "[PERSON_NAME]-21"
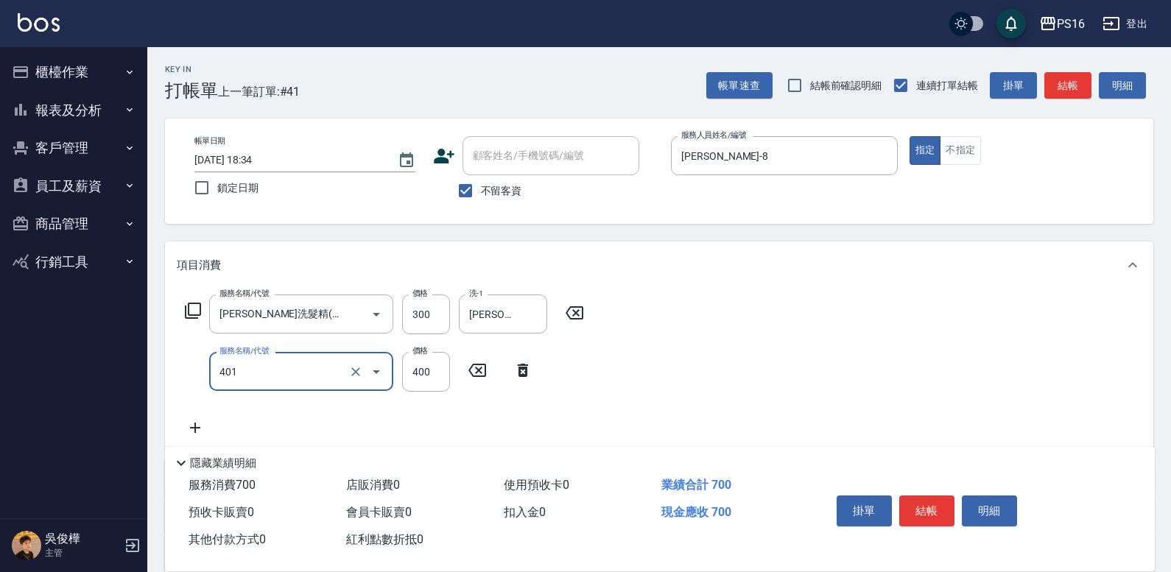
type input "剪髮(401)"
type input "300"
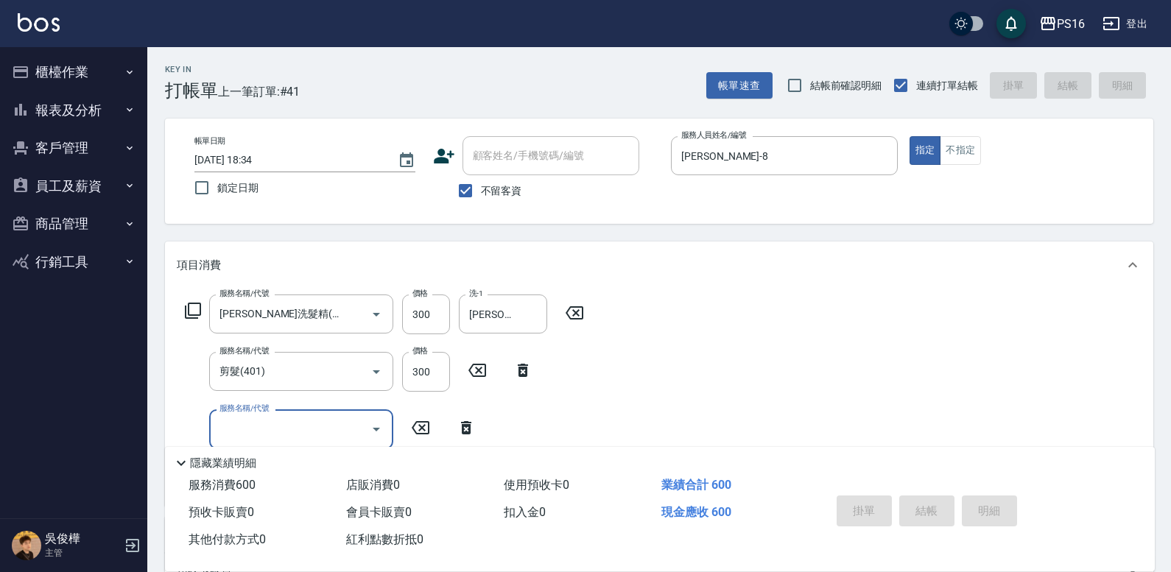
type input "[DATE] 18:43"
